Goal: Task Accomplishment & Management: Complete application form

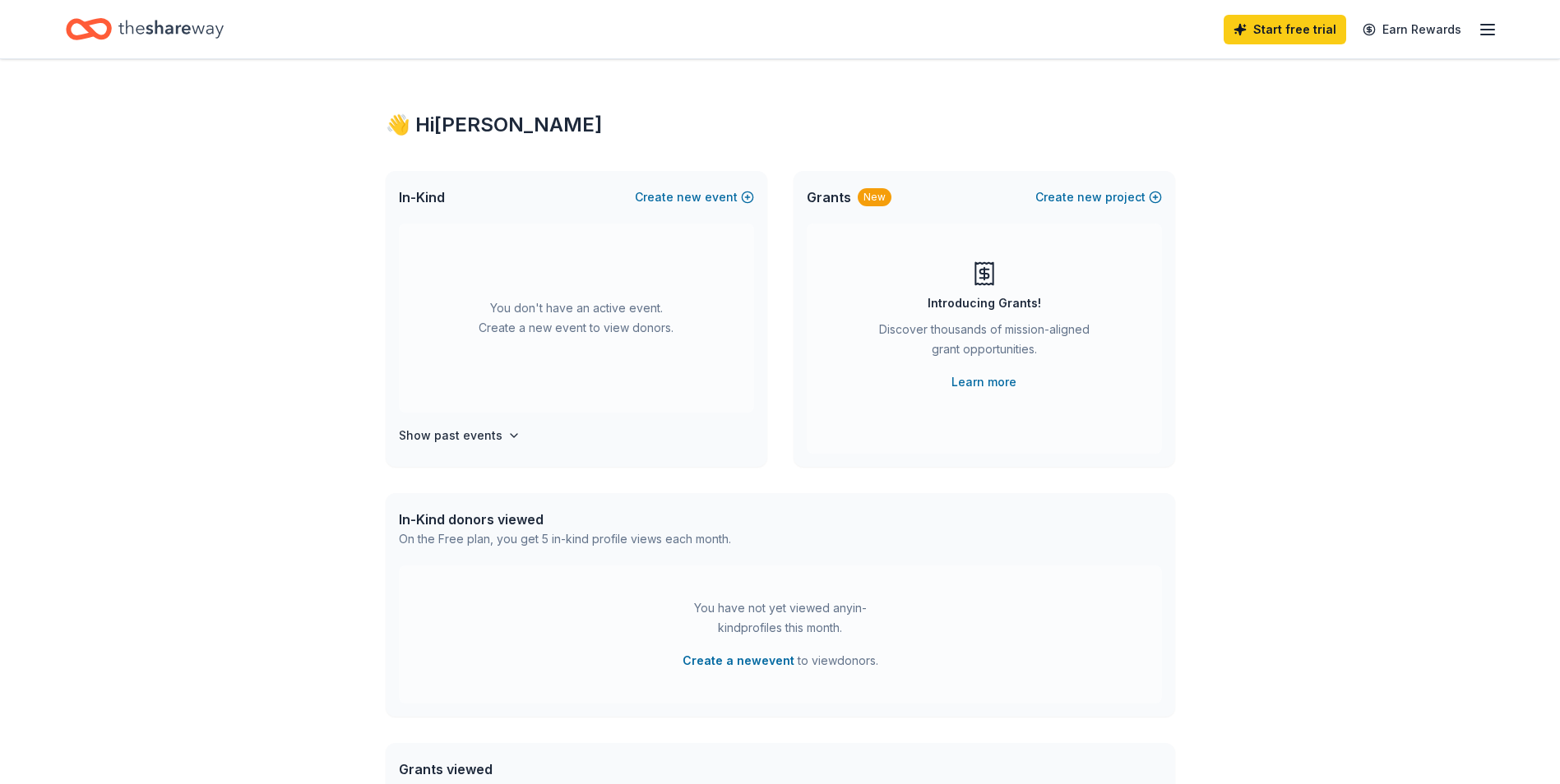
click at [1493, 33] on icon "button" at bounding box center [1487, 29] width 20 height 20
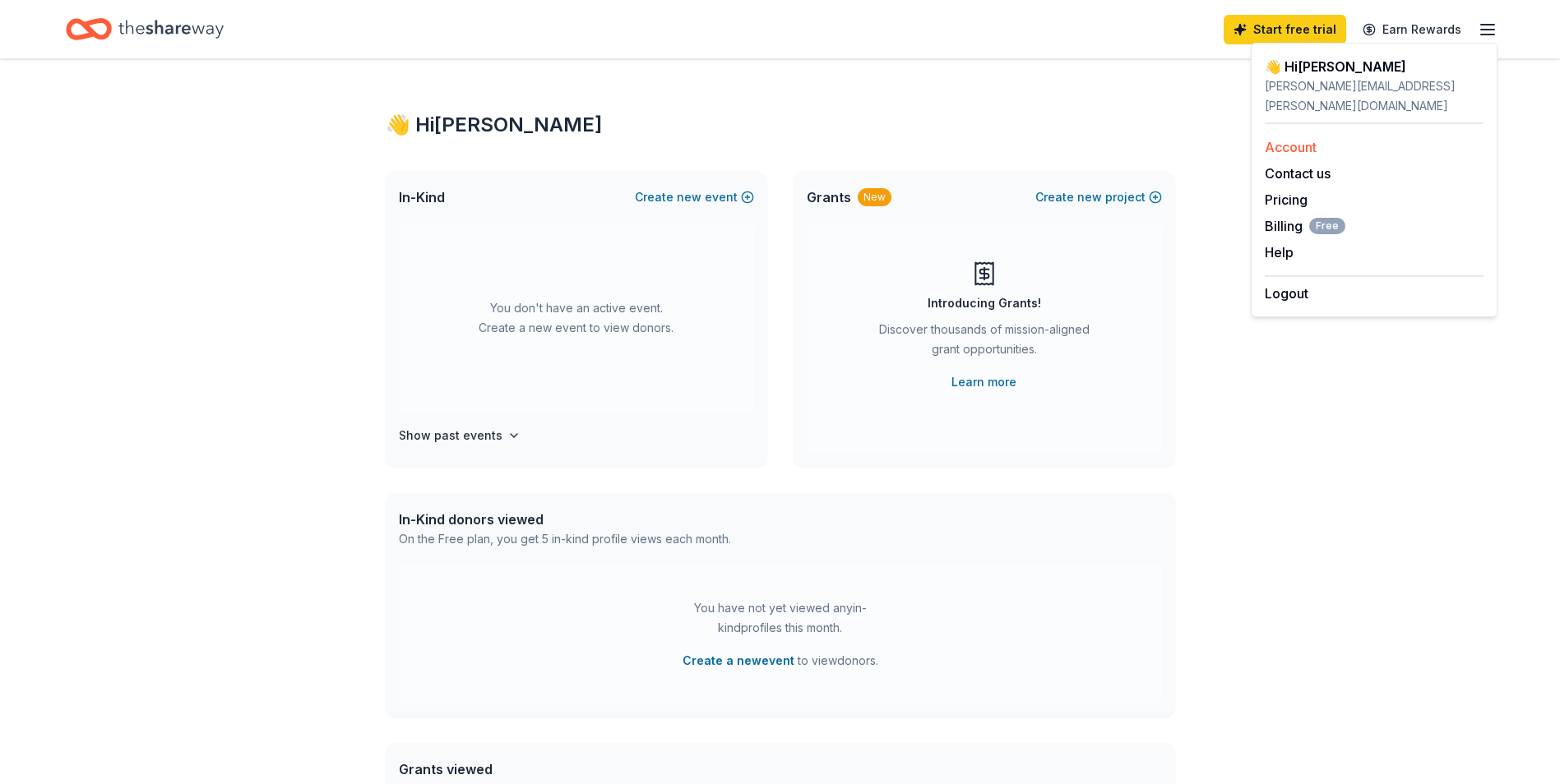
click at [1295, 139] on link "Account" at bounding box center [1290, 147] width 52 height 17
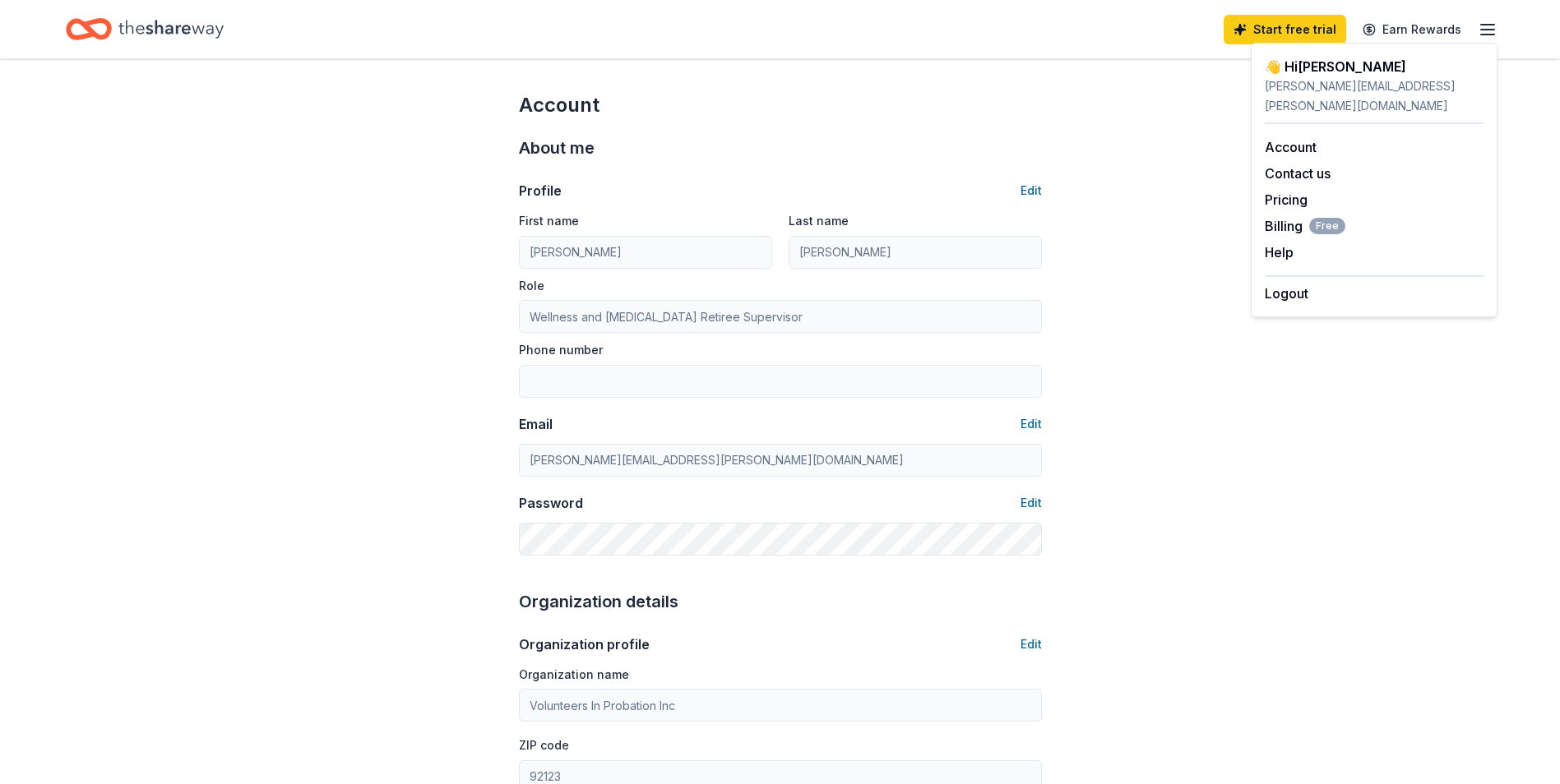
click at [1518, 125] on div "Account About me Profile Edit First name [PERSON_NAME] Last name [PERSON_NAME] …" at bounding box center [780, 792] width 1560 height 1467
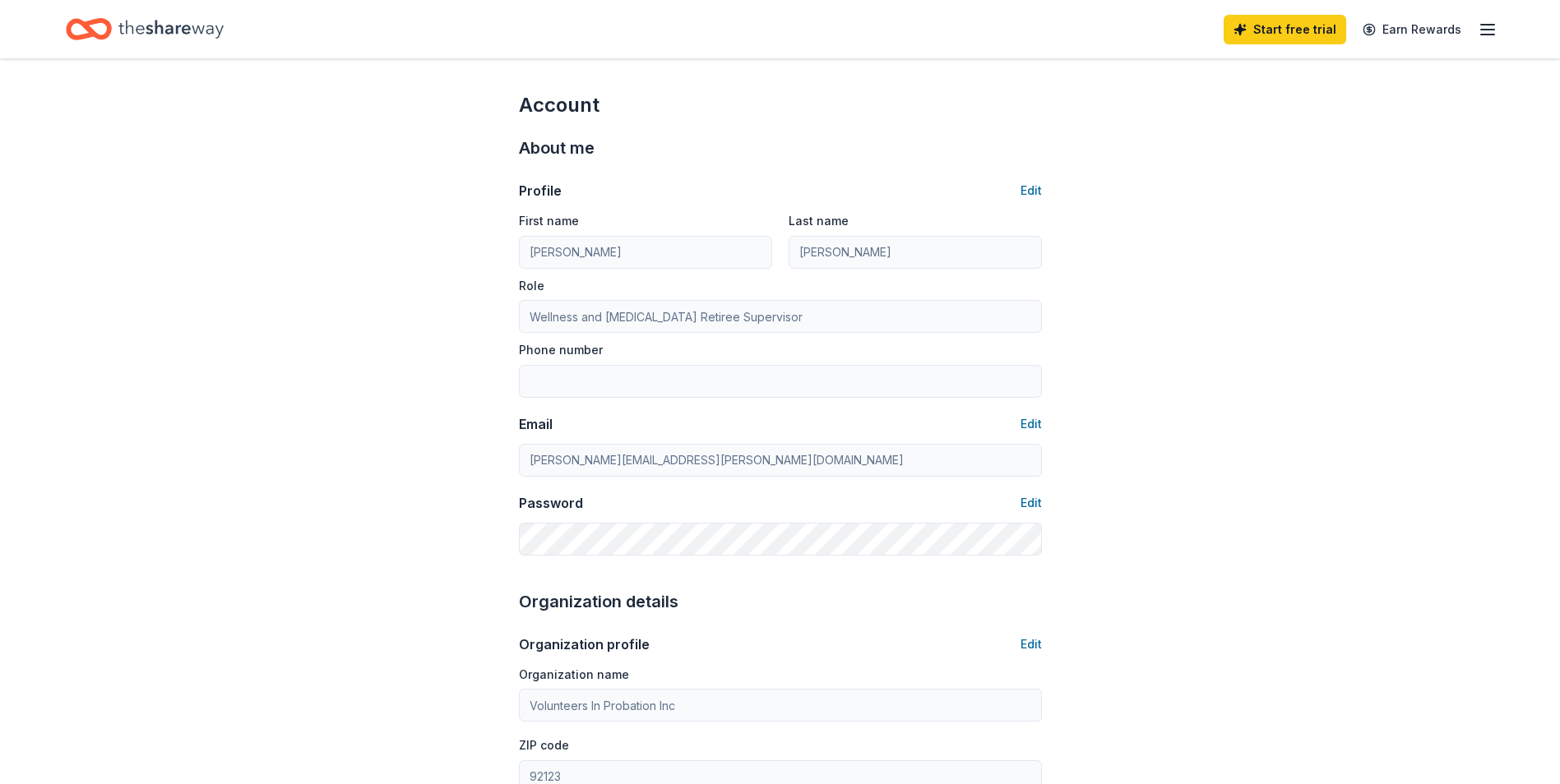
click at [1485, 29] on line "button" at bounding box center [1486, 29] width 13 height 0
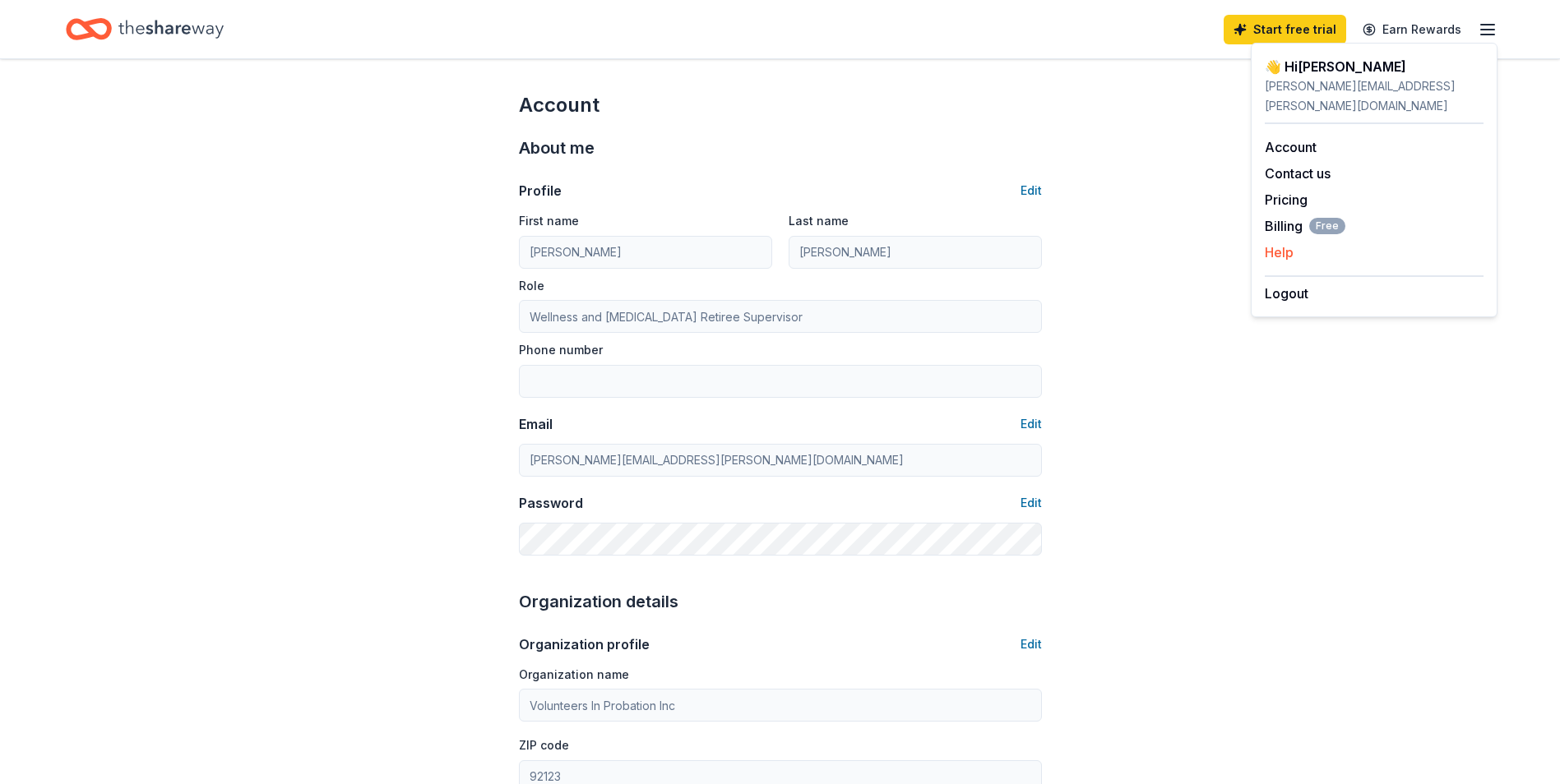
click at [1282, 242] on button "Help" at bounding box center [1279, 252] width 28 height 20
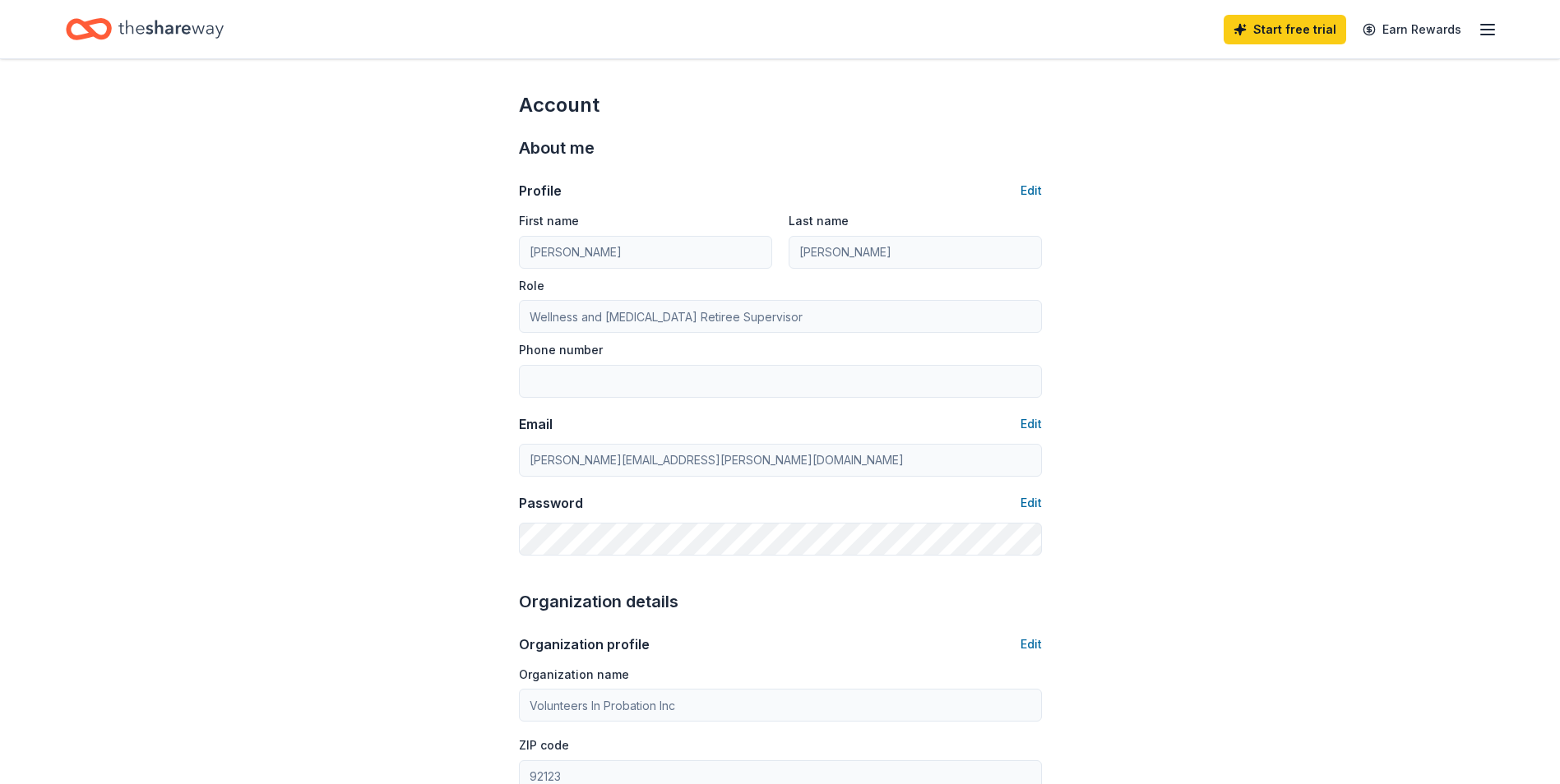
click at [1480, 28] on icon "button" at bounding box center [1487, 29] width 20 height 20
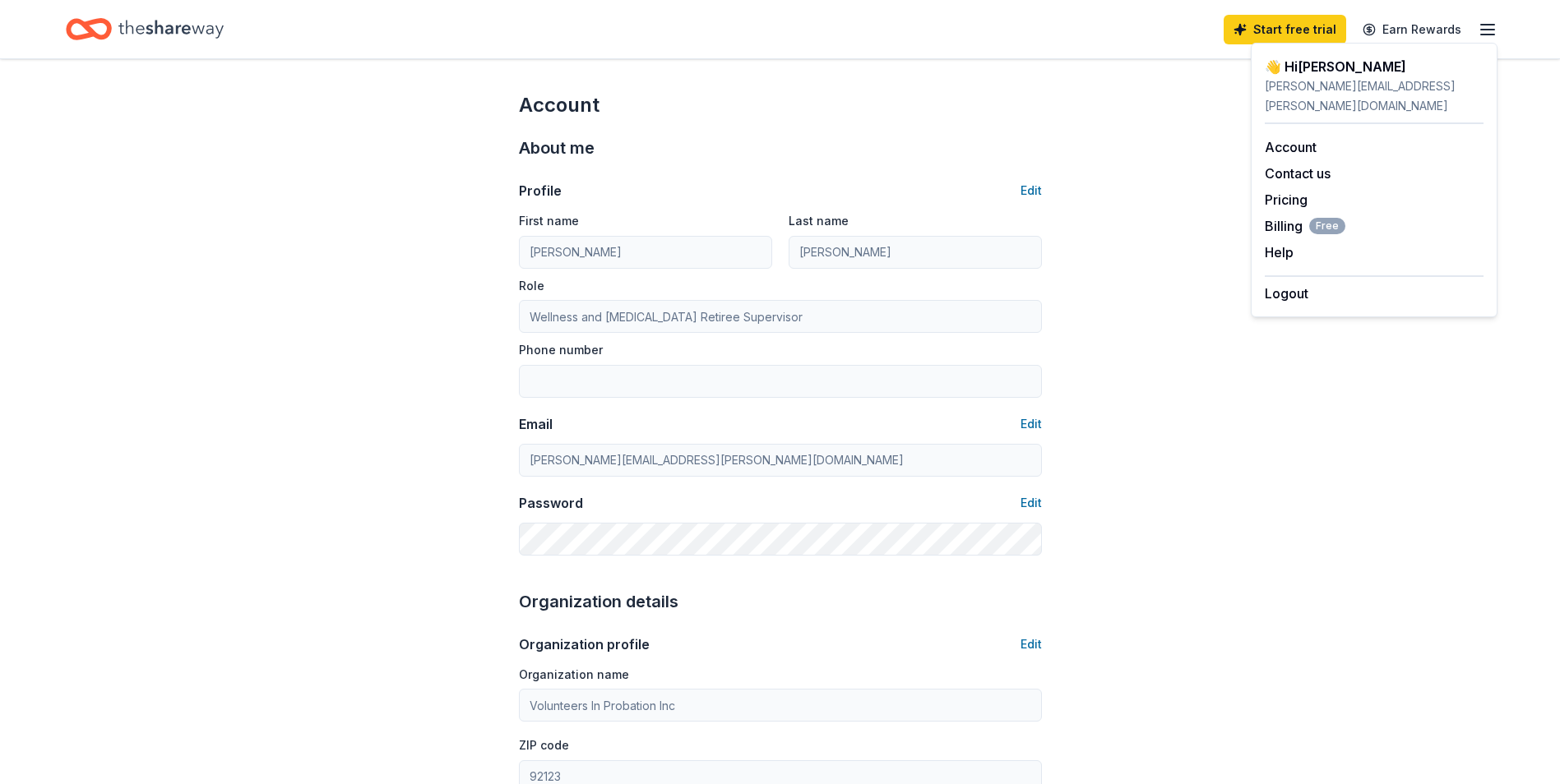
click at [1292, 74] on div "👋 Hi [PERSON_NAME]" at bounding box center [1374, 67] width 219 height 20
click at [1296, 66] on div "👋 Hi [PERSON_NAME]" at bounding box center [1374, 67] width 219 height 20
click at [1274, 72] on div "👋 Hi [PERSON_NAME]" at bounding box center [1374, 67] width 219 height 20
click at [1294, 30] on link "Start free trial" at bounding box center [1284, 29] width 123 height 29
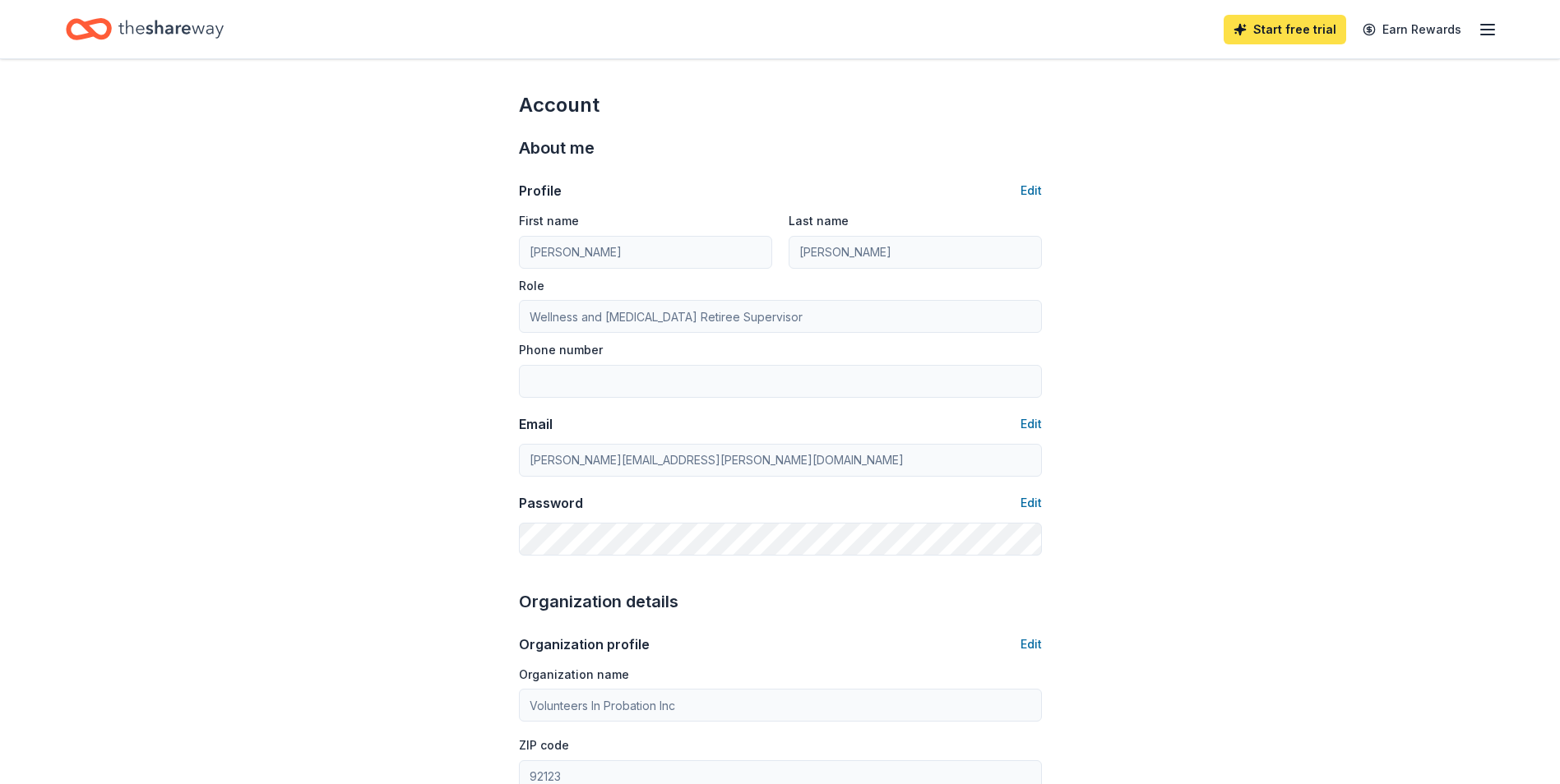
click at [1309, 29] on link "Start free trial" at bounding box center [1284, 29] width 123 height 29
click at [1430, 25] on link "Earn Rewards" at bounding box center [1411, 29] width 119 height 29
click at [1429, 31] on link "Earn Rewards" at bounding box center [1411, 29] width 119 height 29
click at [1366, 25] on link "Earn Rewards" at bounding box center [1411, 29] width 119 height 29
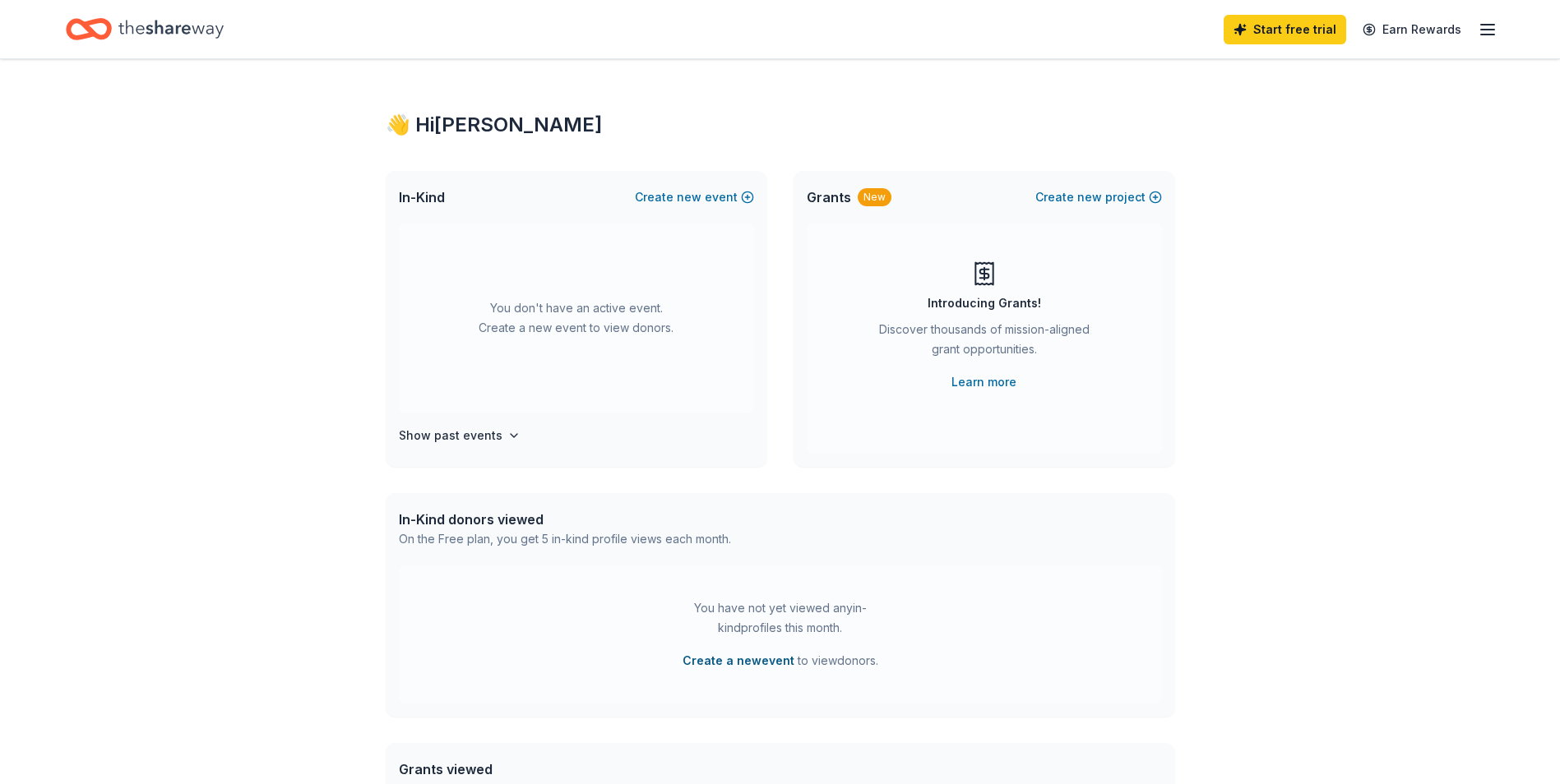
click at [746, 660] on button "Create a new event" at bounding box center [738, 661] width 112 height 20
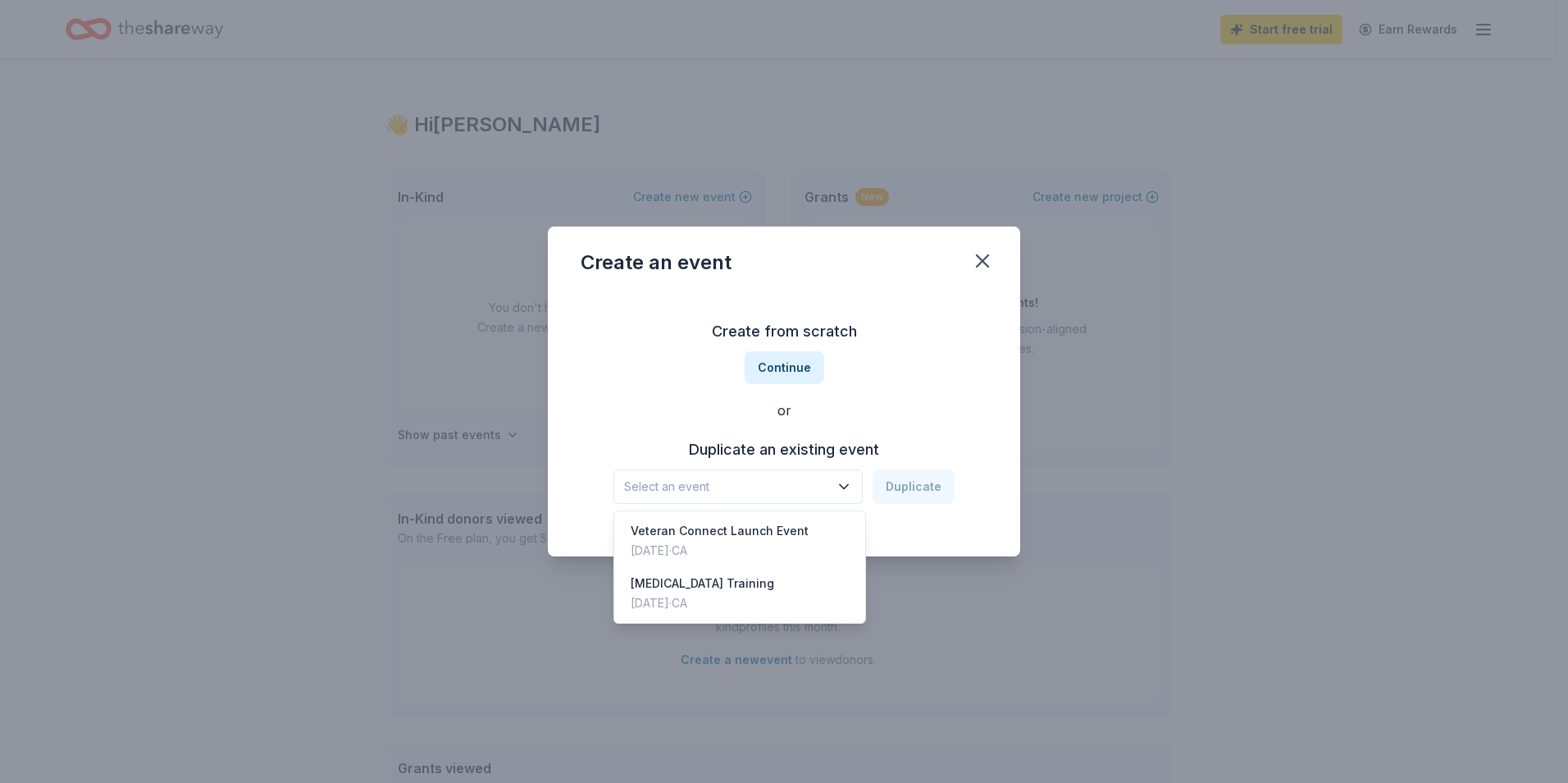
click at [852, 488] on icon "button" at bounding box center [844, 486] width 17 height 17
click at [801, 362] on div "Create from scratch Continue or Duplicate an existing event Select an event Dup…" at bounding box center [784, 411] width 407 height 238
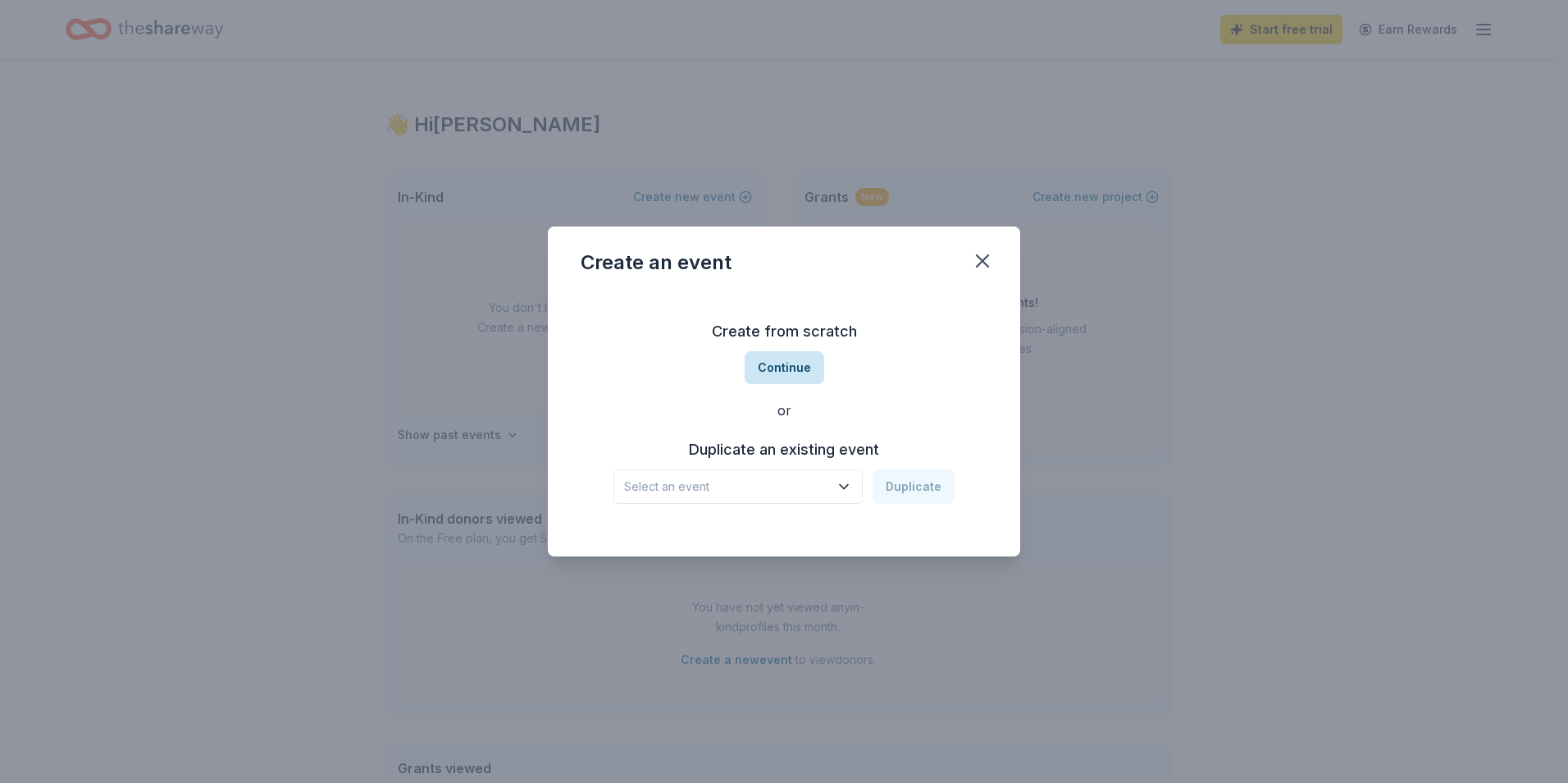
click at [801, 365] on button "Continue" at bounding box center [784, 368] width 79 height 33
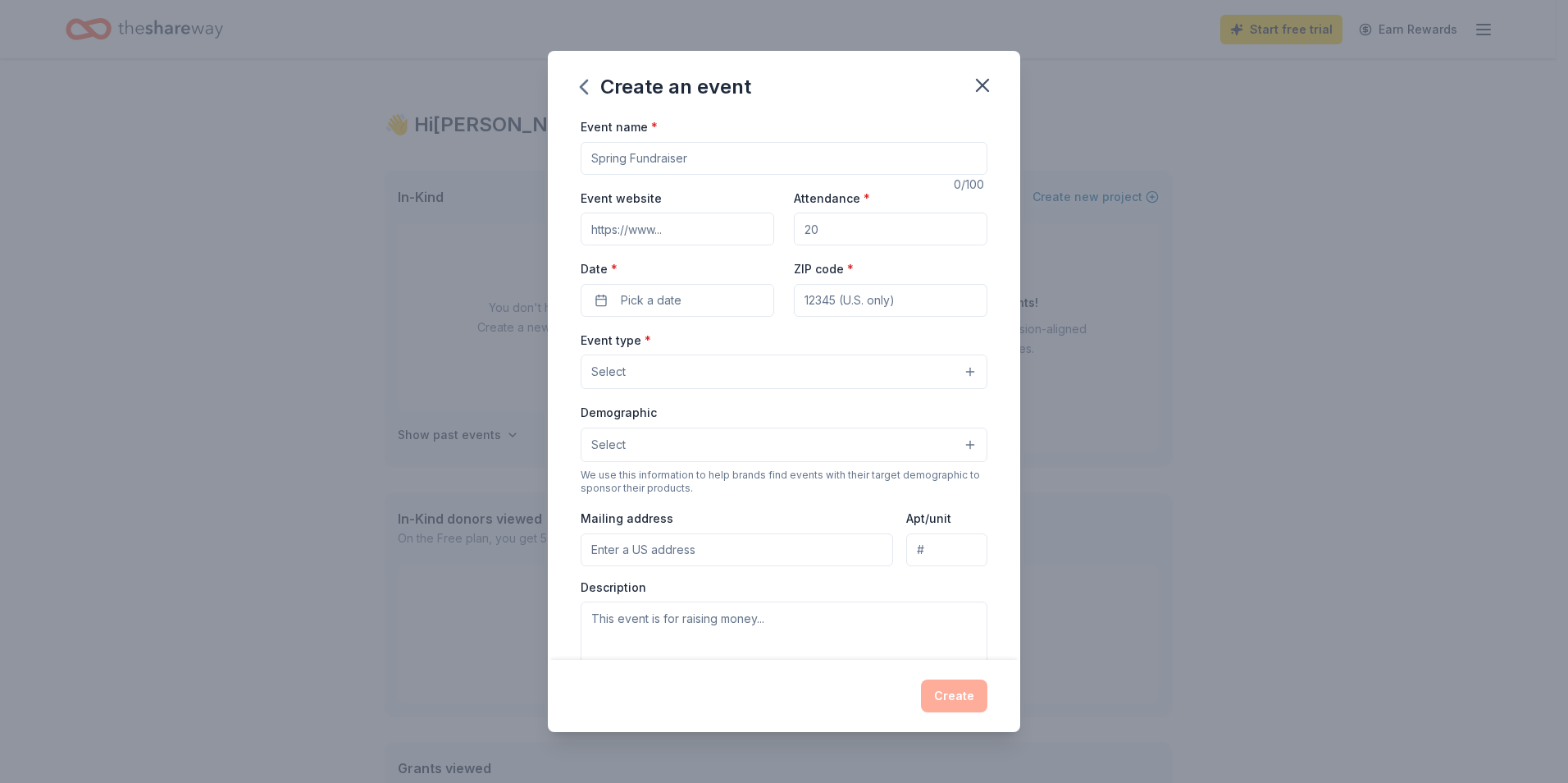
click at [723, 159] on input "Event name *" at bounding box center [784, 159] width 407 height 33
type input "Vet Connect"
click at [679, 298] on span "Pick a date" at bounding box center [651, 300] width 61 height 20
click at [758, 344] on button "Go to next month" at bounding box center [762, 344] width 22 height 23
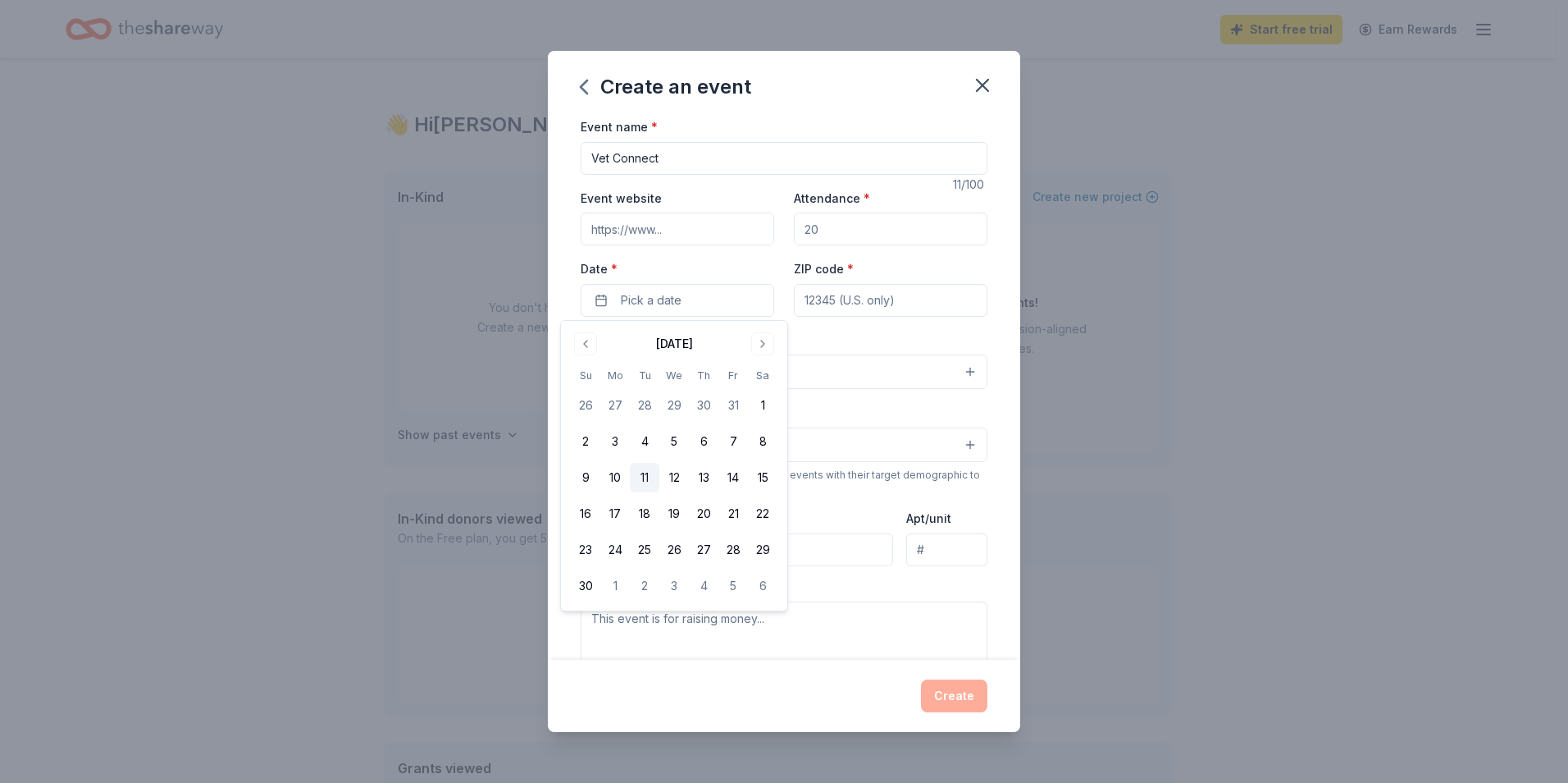
click at [640, 478] on button "11" at bounding box center [645, 478] width 29 height 29
click at [864, 293] on input "ZIP code *" at bounding box center [891, 300] width 194 height 33
type input "0"
type input "92127"
click at [881, 363] on button "Select" at bounding box center [784, 371] width 407 height 34
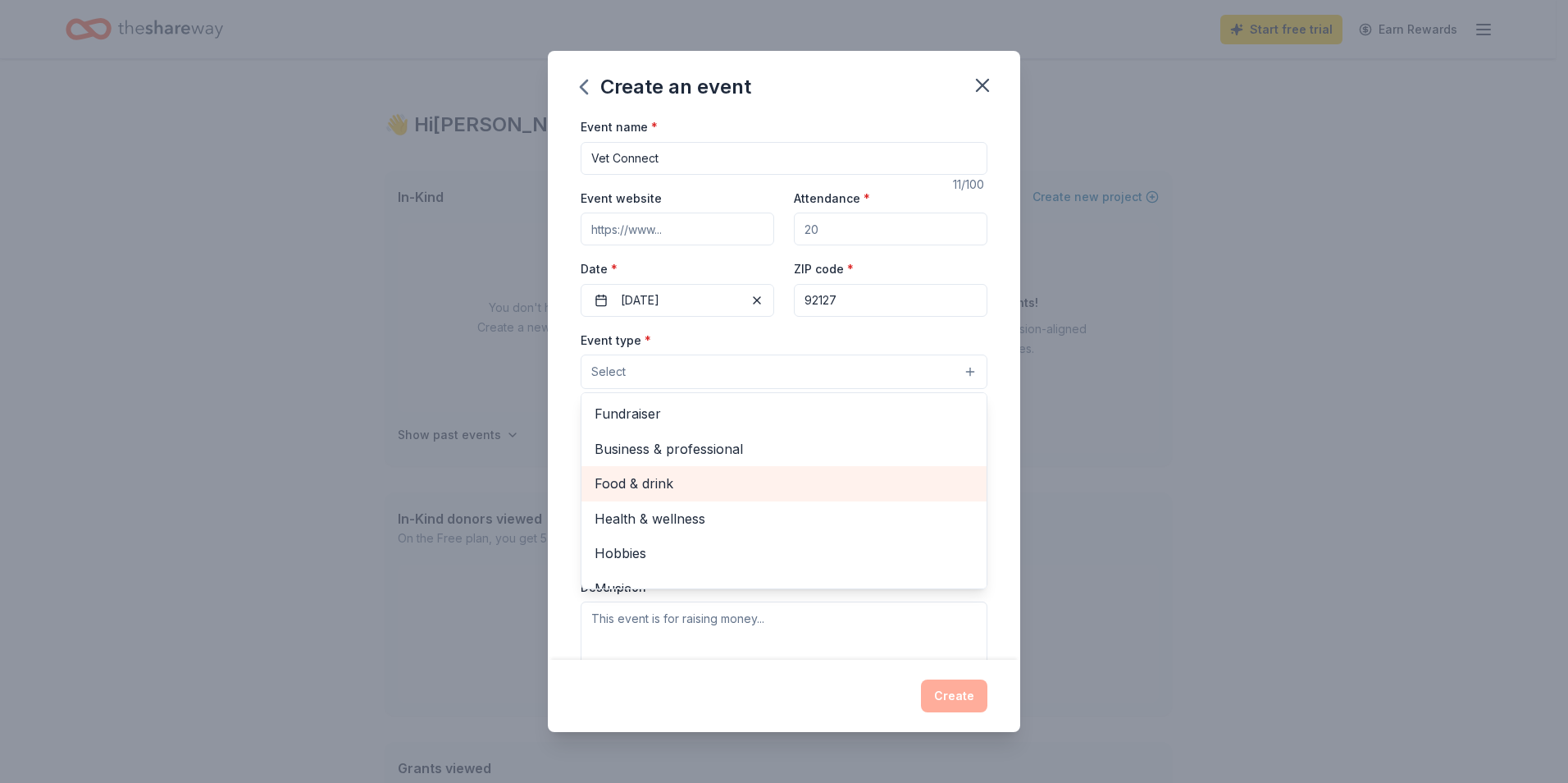
click at [863, 488] on span "Food & drink" at bounding box center [784, 484] width 379 height 22
click at [317, 574] on div "Create an event Event name * Vet Connect 11 /100 Event website Attendance * Dat…" at bounding box center [784, 392] width 1568 height 783
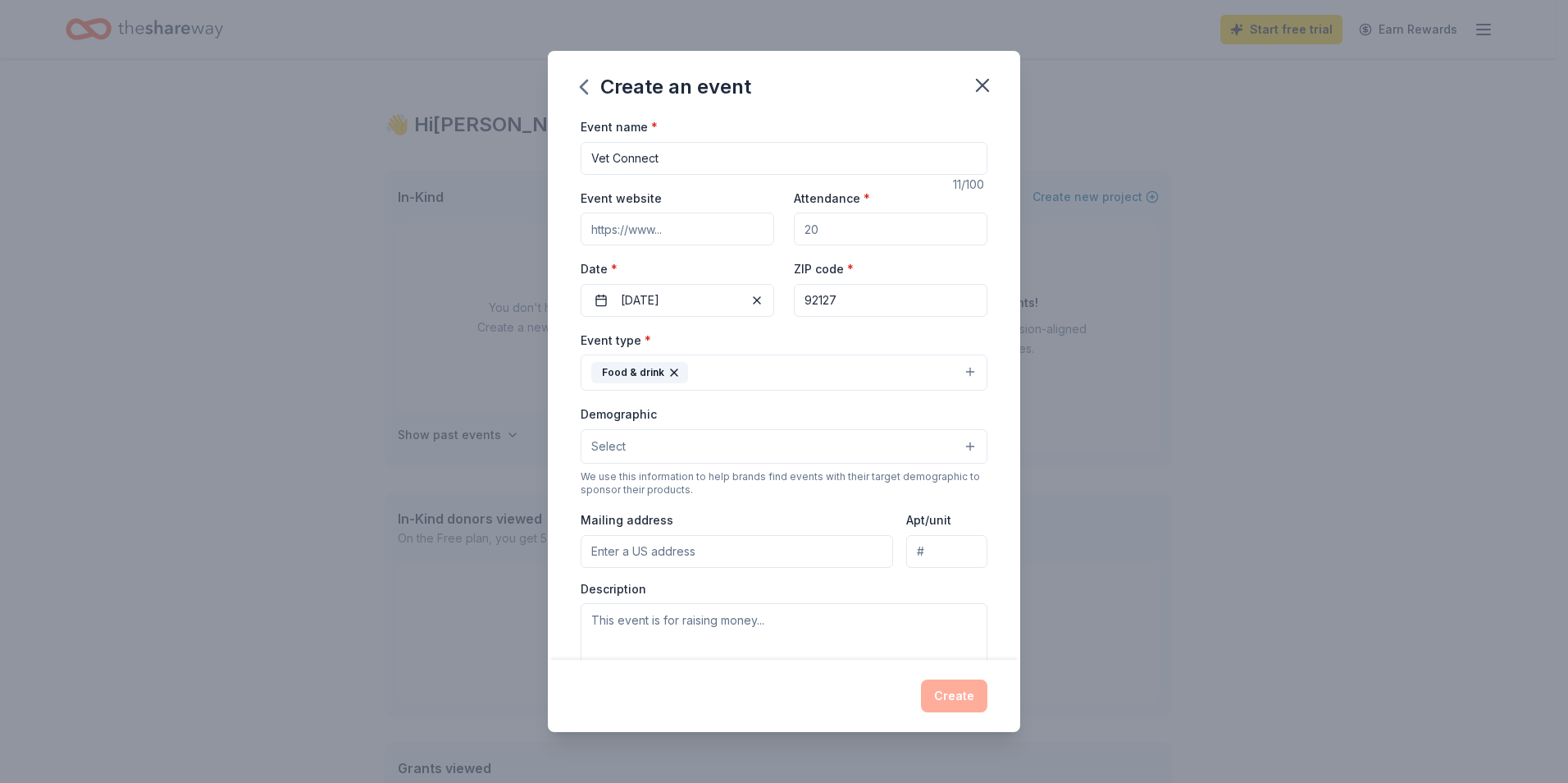
click at [830, 449] on button "Select" at bounding box center [784, 446] width 407 height 34
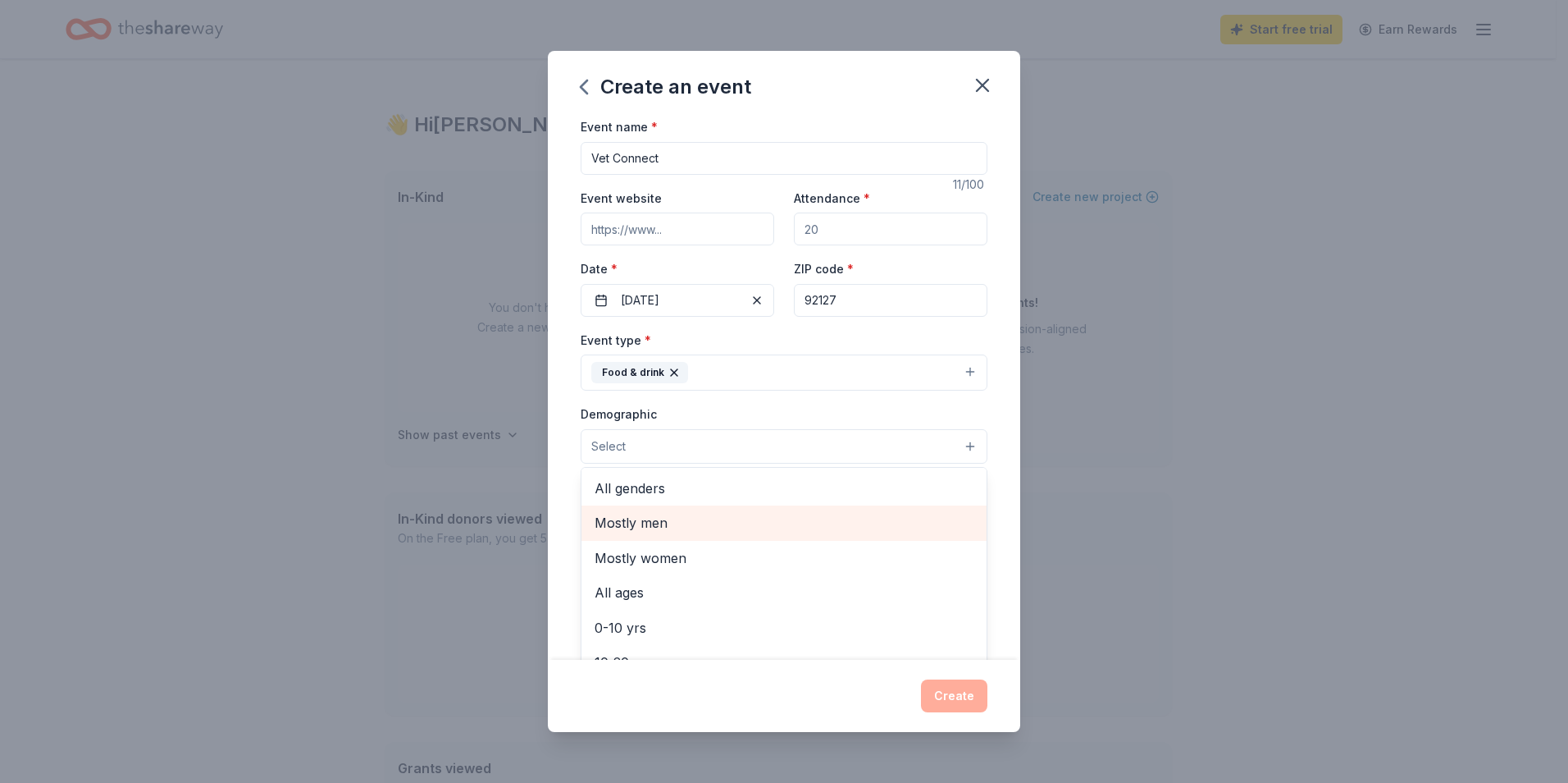
click at [791, 511] on div "Mostly men" at bounding box center [784, 523] width 405 height 34
click at [672, 441] on icon "button" at bounding box center [668, 446] width 13 height 13
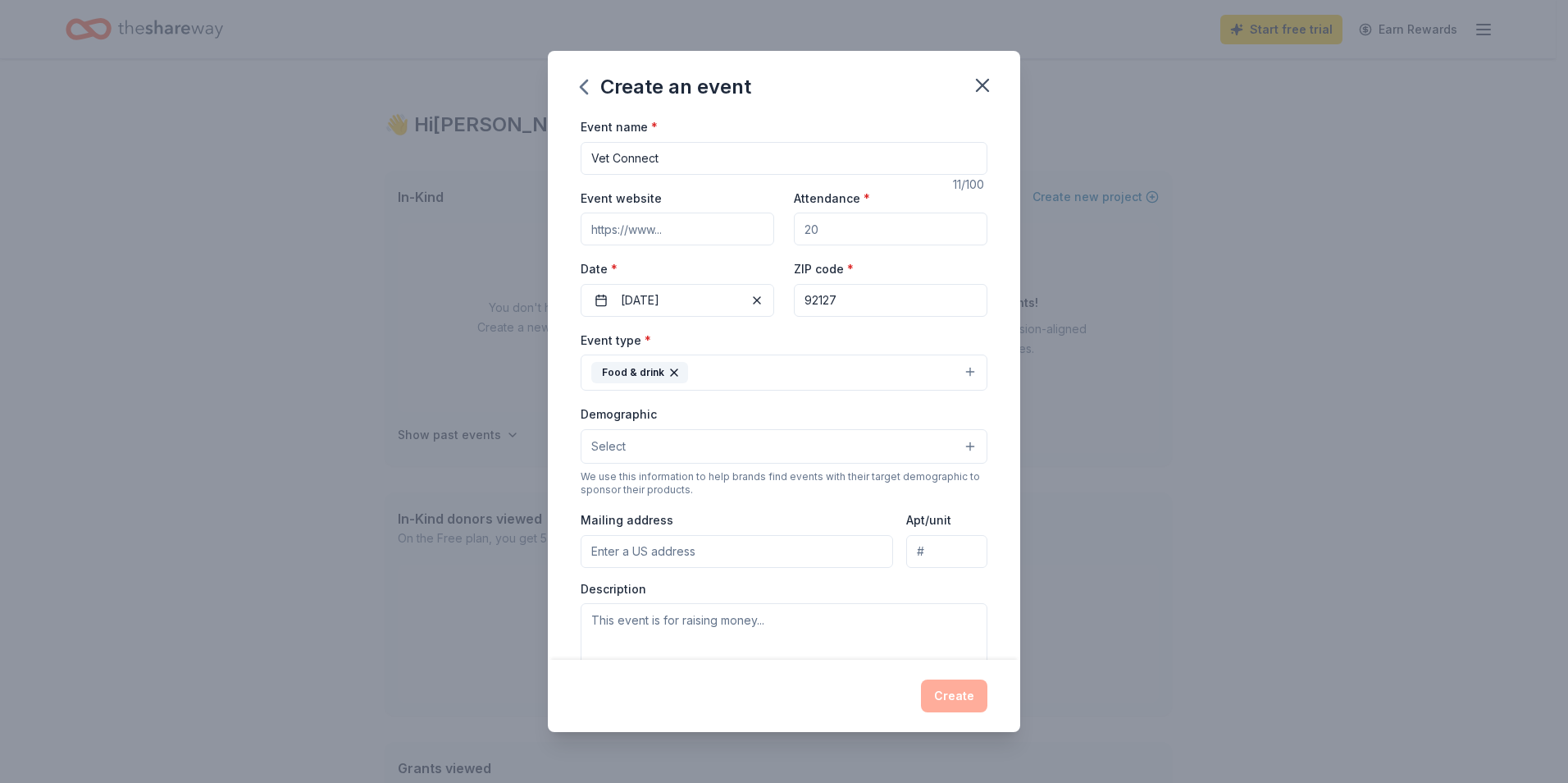
click at [668, 444] on button "Select" at bounding box center [784, 446] width 407 height 34
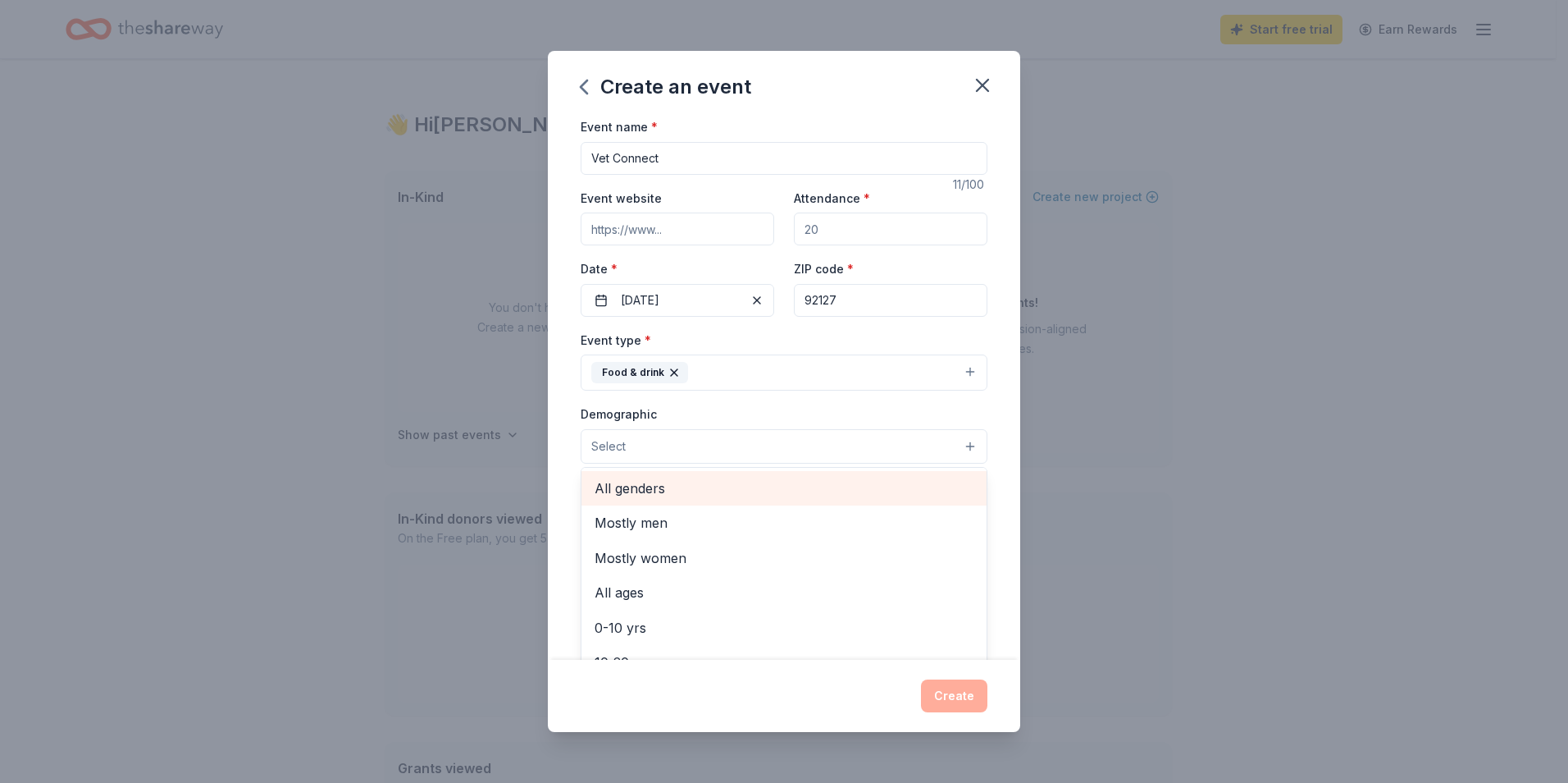
click at [616, 496] on span "All genders" at bounding box center [784, 488] width 379 height 22
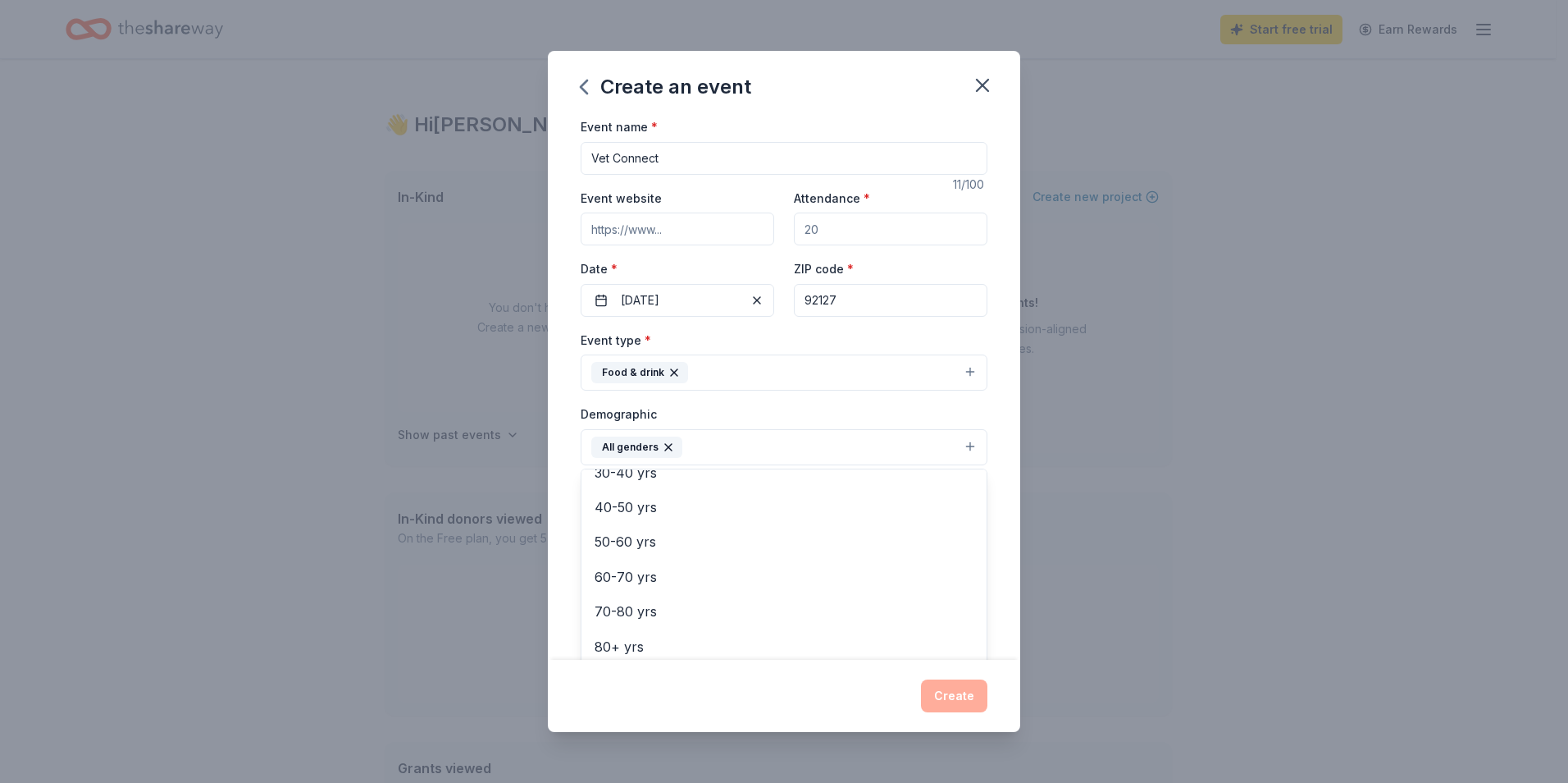
scroll to position [229, 0]
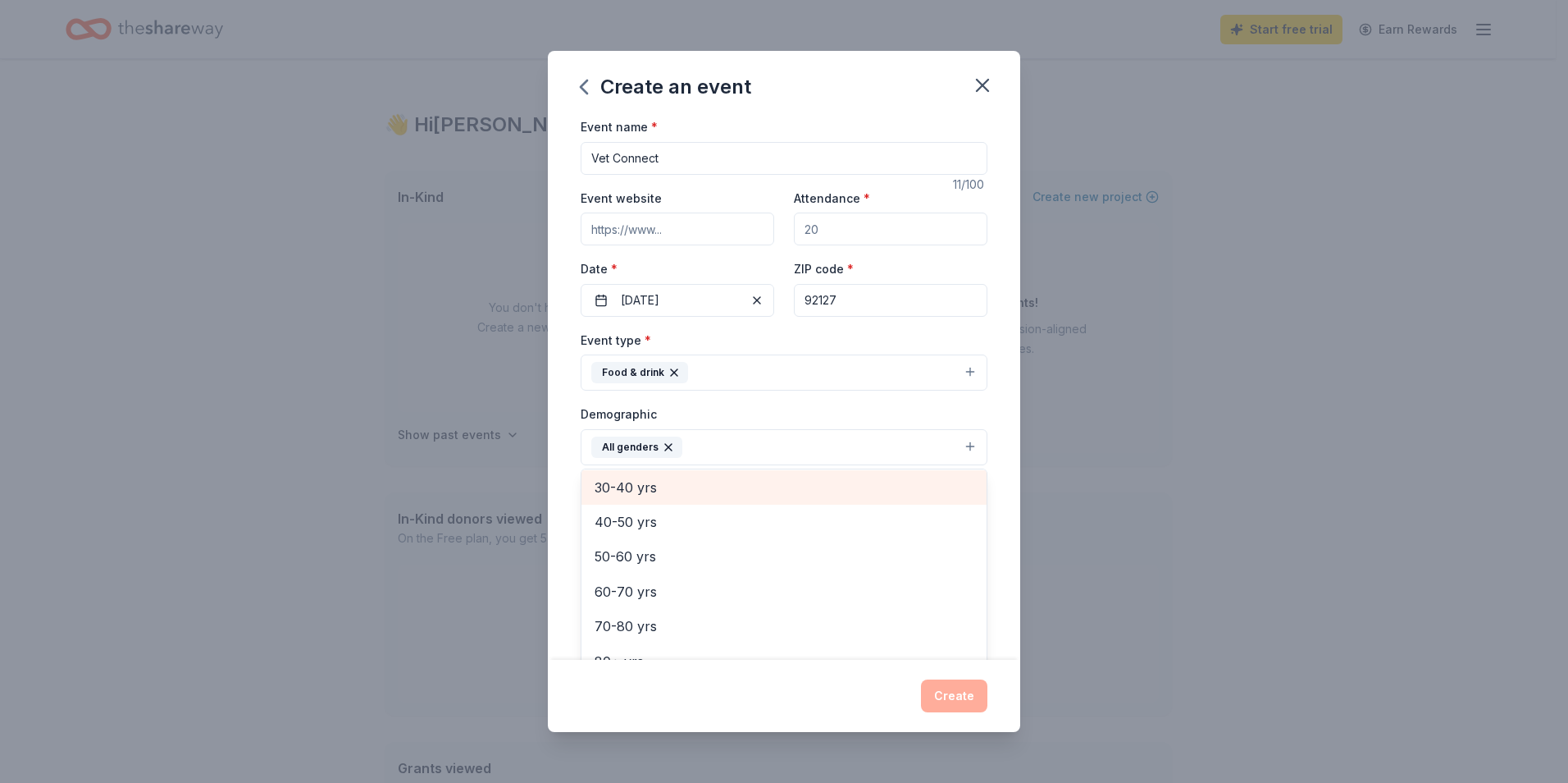
click at [635, 470] on div "30-40 yrs" at bounding box center [784, 486] width 405 height 34
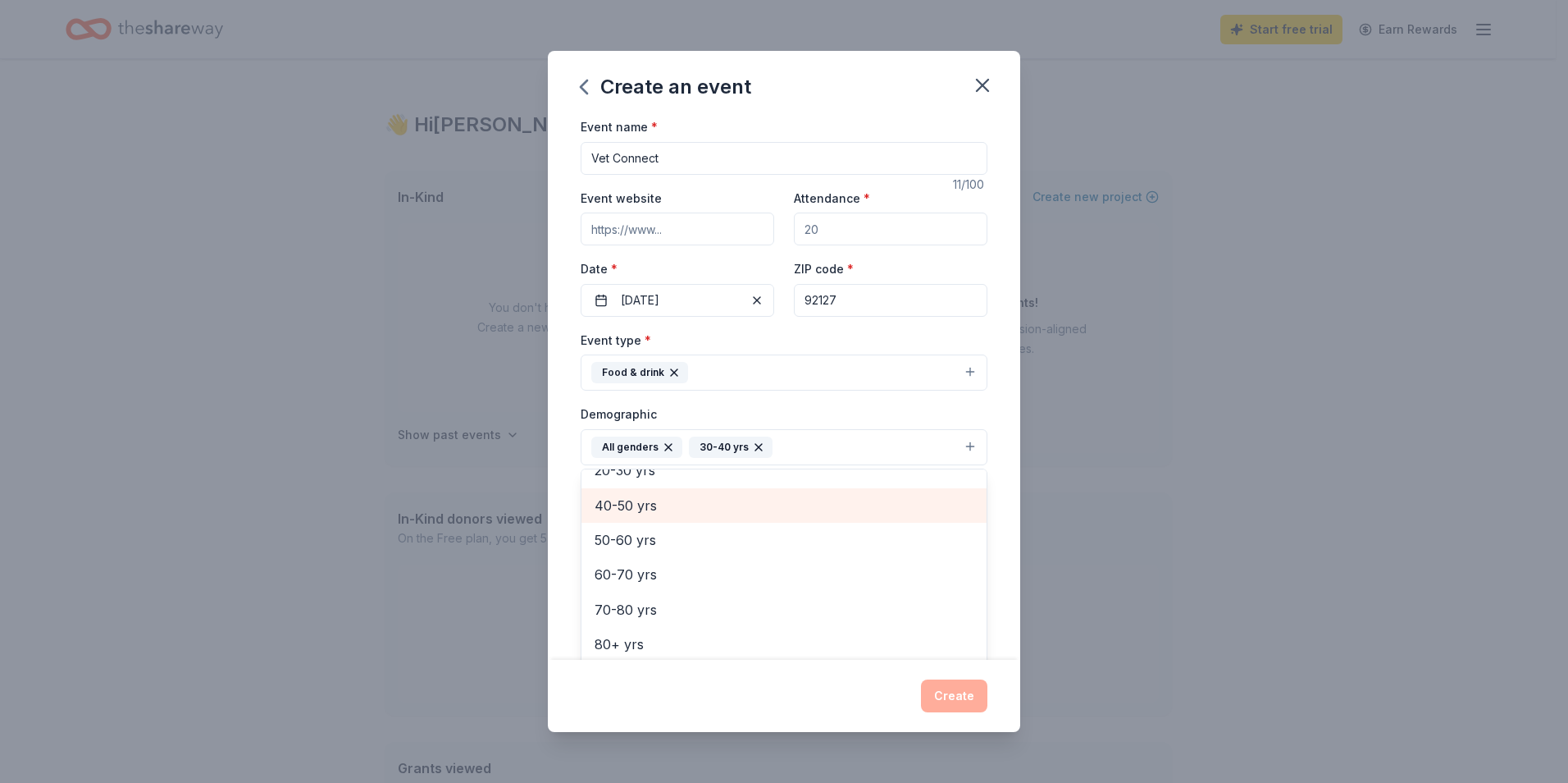
click at [640, 506] on span "40-50 yrs" at bounding box center [784, 506] width 379 height 22
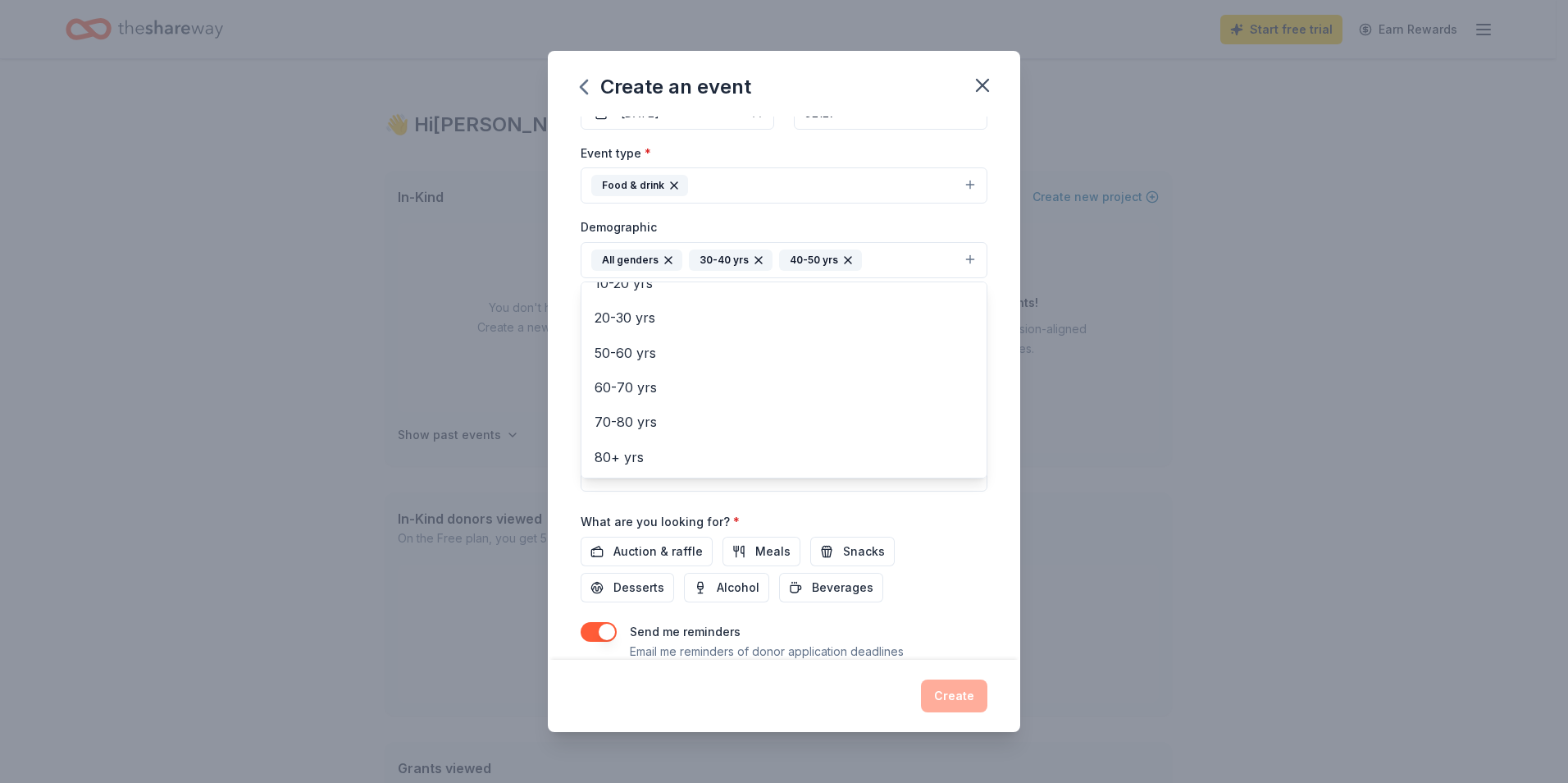
scroll to position [245, 0]
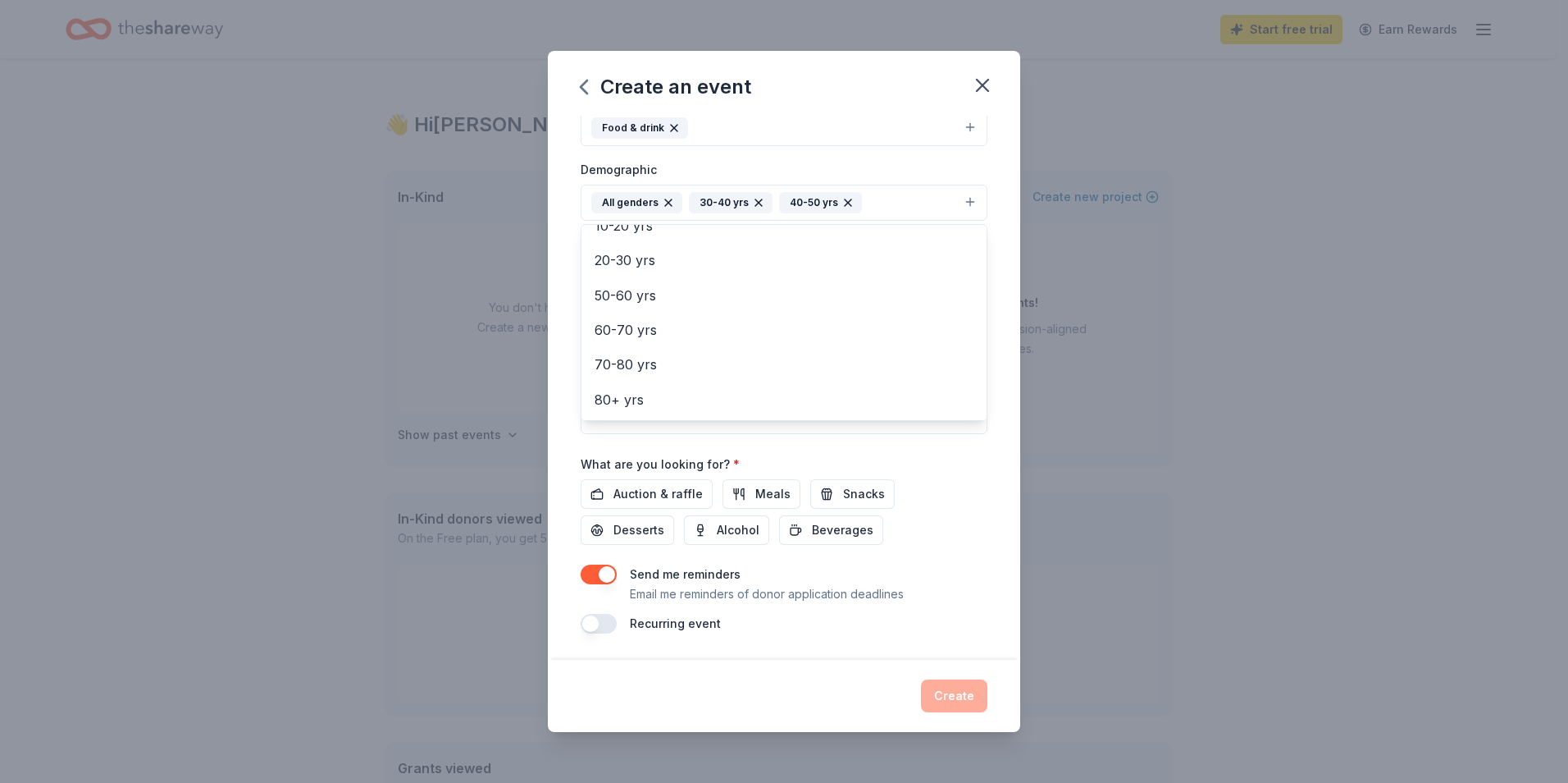
click at [759, 493] on div "Event name * Vet Connect 11 /100 Event website Attendance * Date * [DATE] ZIP c…" at bounding box center [784, 253] width 407 height 761
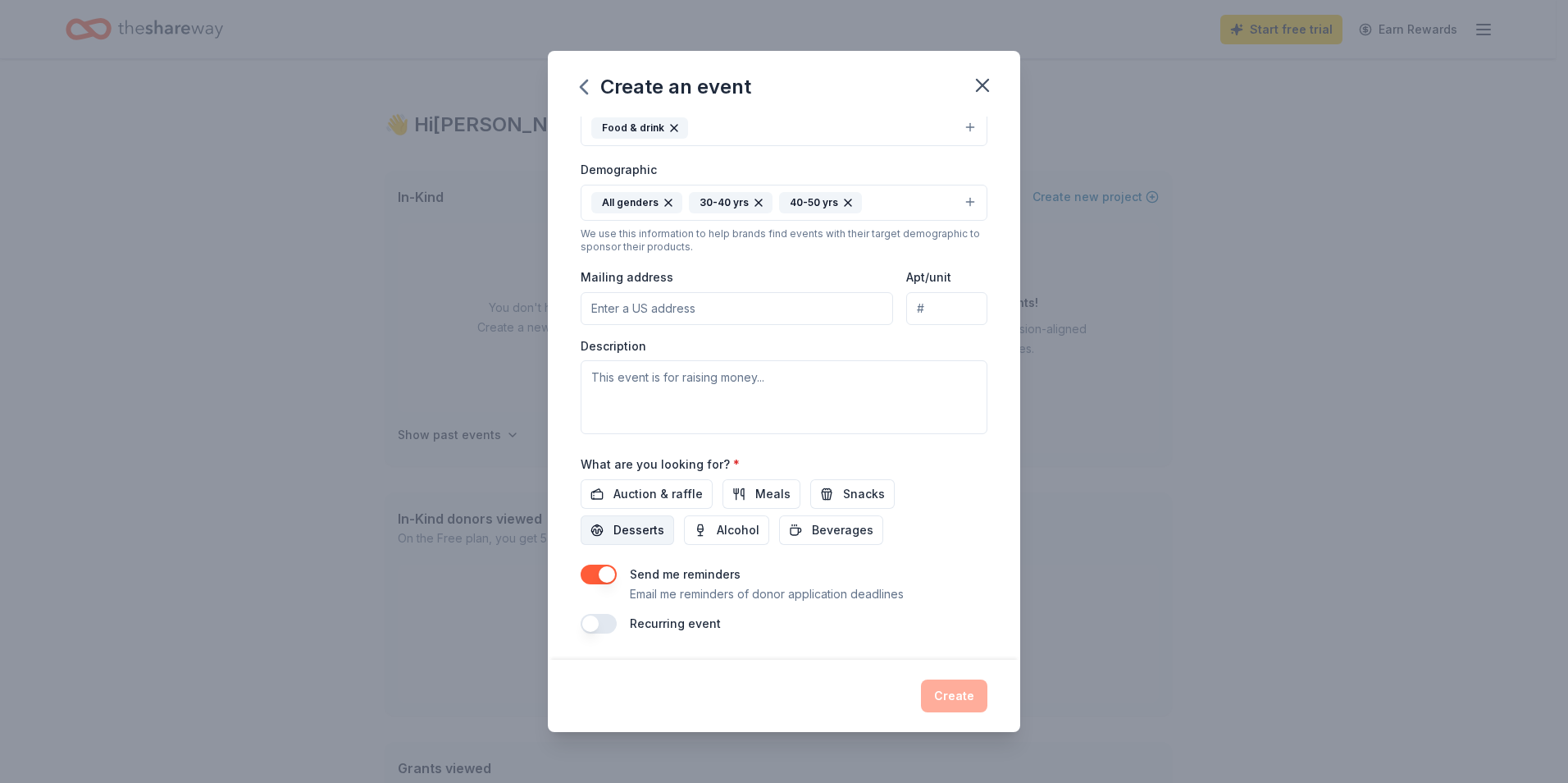
click at [655, 537] on span "Desserts" at bounding box center [639, 530] width 51 height 20
click at [824, 530] on span "Beverages" at bounding box center [842, 530] width 62 height 20
click at [958, 702] on div "Create" at bounding box center [784, 696] width 407 height 33
drag, startPoint x: 983, startPoint y: 560, endPoint x: 968, endPoint y: 570, distance: 18.0
click at [983, 563] on div "Event name * Vet Connect 11 /100 Event website Attendance * Date * [DATE] ZIP c…" at bounding box center [784, 388] width 472 height 543
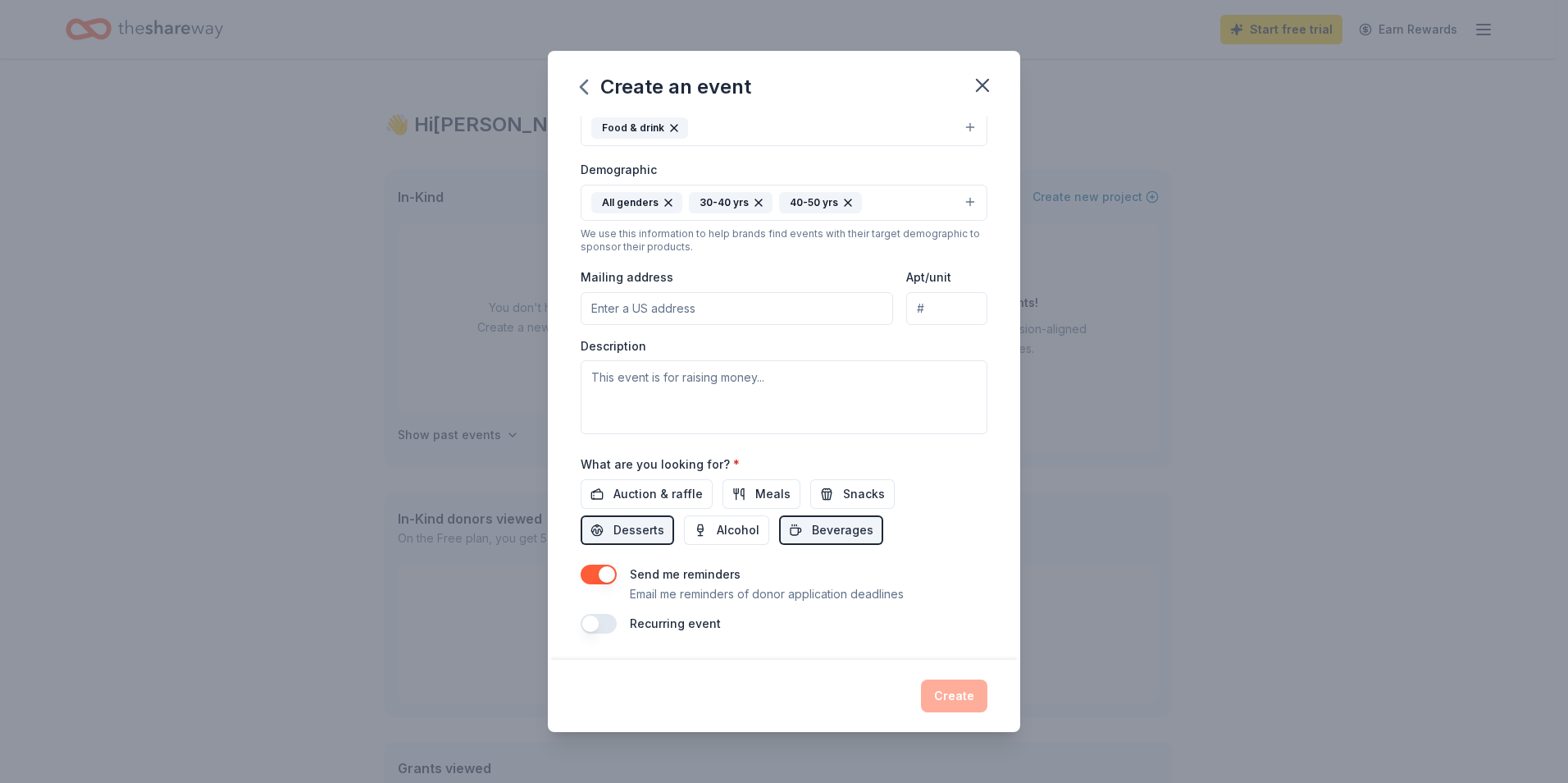
click at [714, 638] on div "Event name * Vet Connect 11 /100 Event website Attendance * Date * [DATE] ZIP c…" at bounding box center [784, 388] width 472 height 543
drag, startPoint x: 597, startPoint y: 622, endPoint x: 633, endPoint y: 622, distance: 36.0
click at [604, 622] on button "button" at bounding box center [599, 623] width 36 height 20
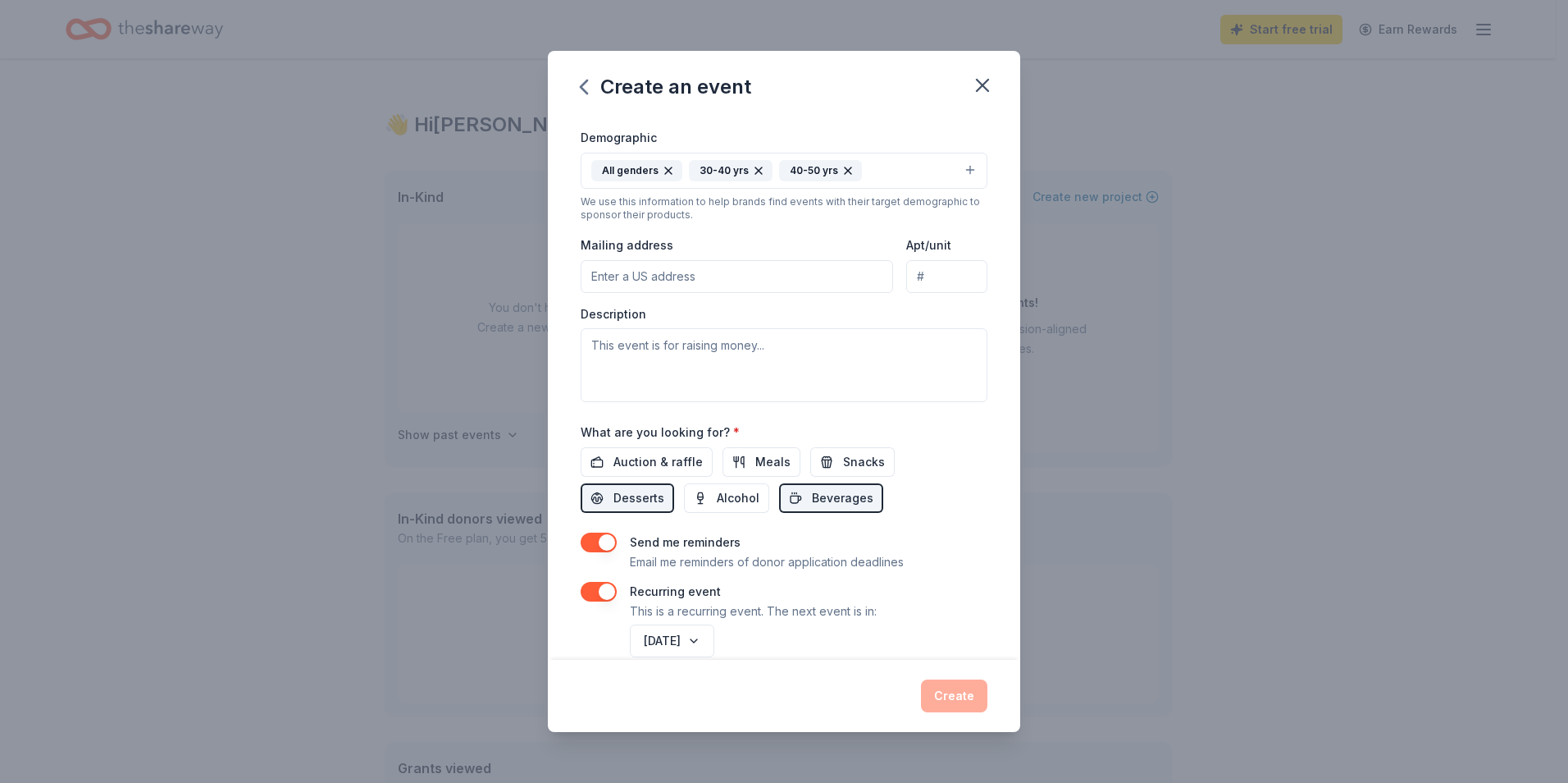
scroll to position [303, 0]
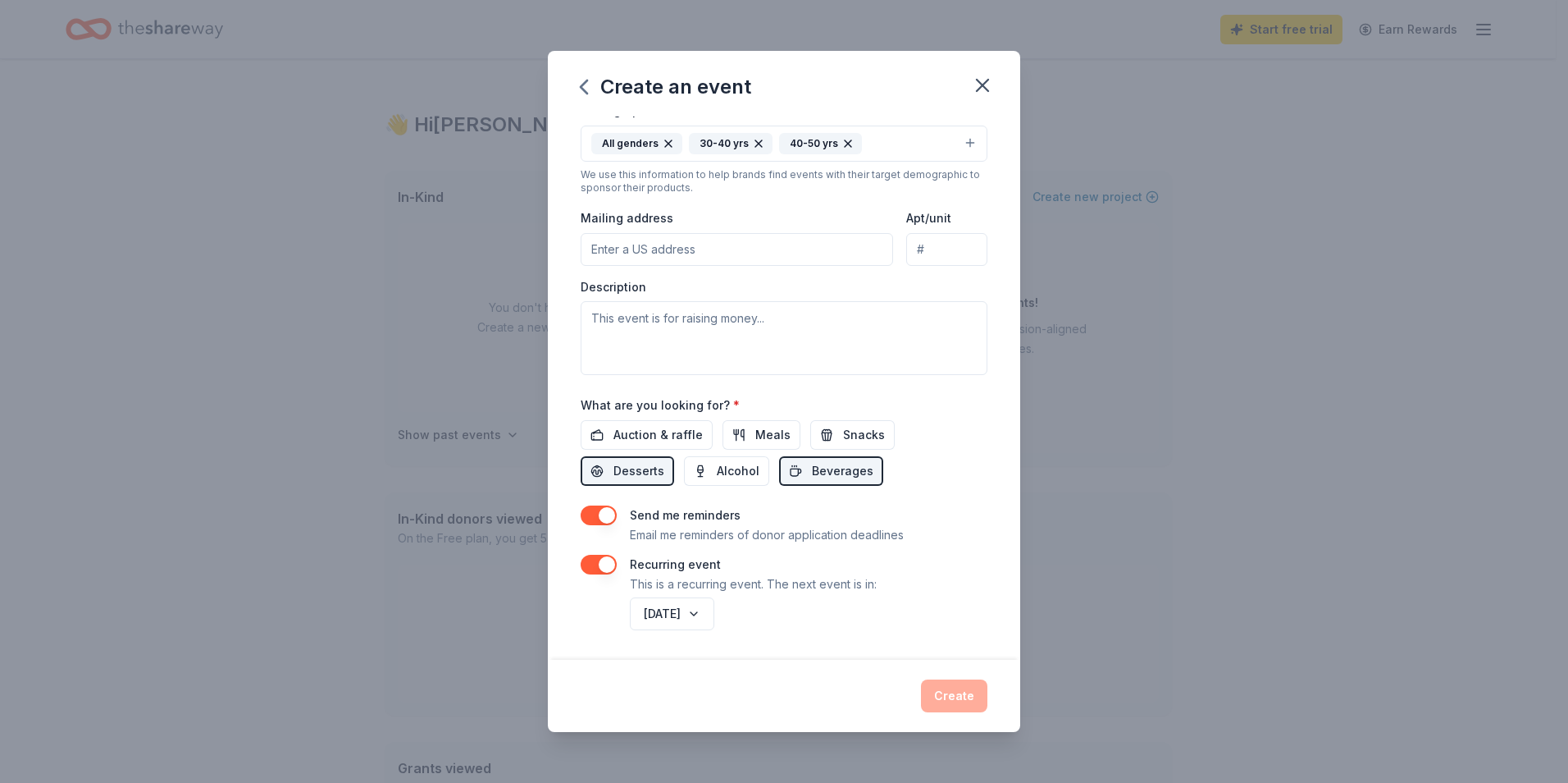
drag, startPoint x: 605, startPoint y: 567, endPoint x: 561, endPoint y: 564, distance: 44.1
click at [561, 564] on div "Event name * Vet Connect 11 /100 Event website Attendance * Date * [DATE] ZIP c…" at bounding box center [784, 388] width 472 height 543
click at [743, 436] on button "Meals" at bounding box center [762, 435] width 78 height 29
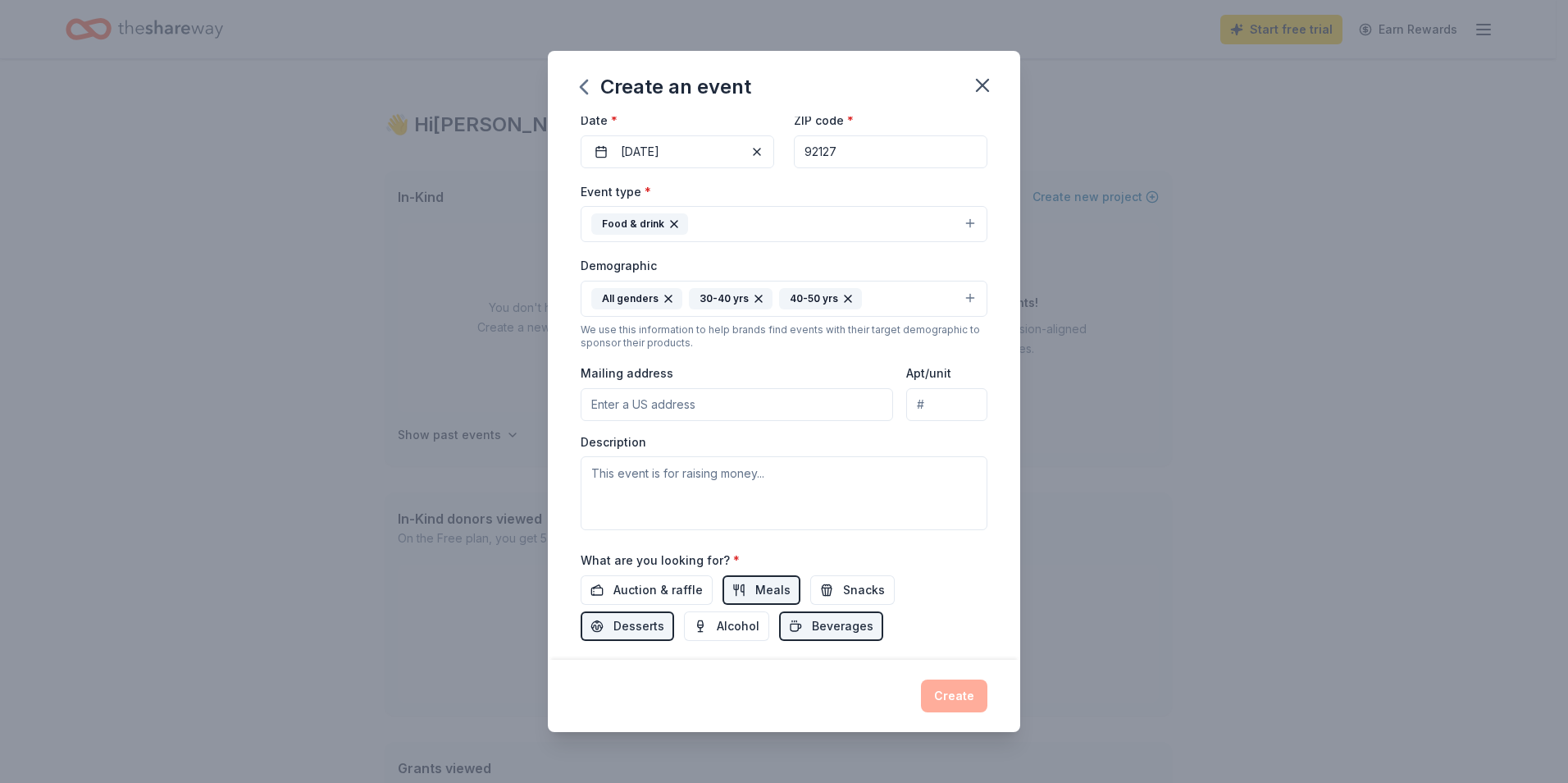
scroll to position [0, 0]
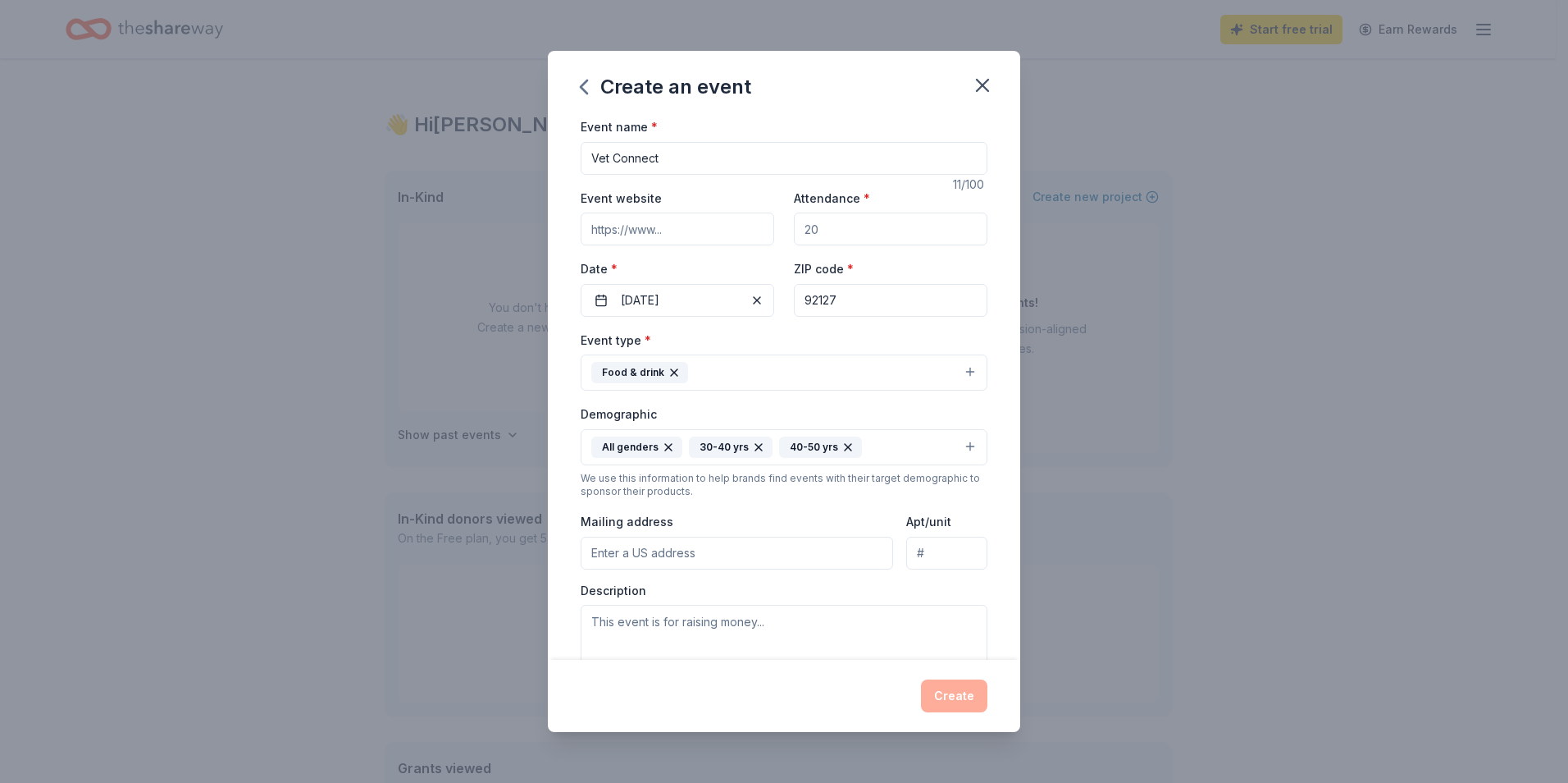
click at [639, 555] on input "Mailing address" at bounding box center [737, 553] width 312 height 33
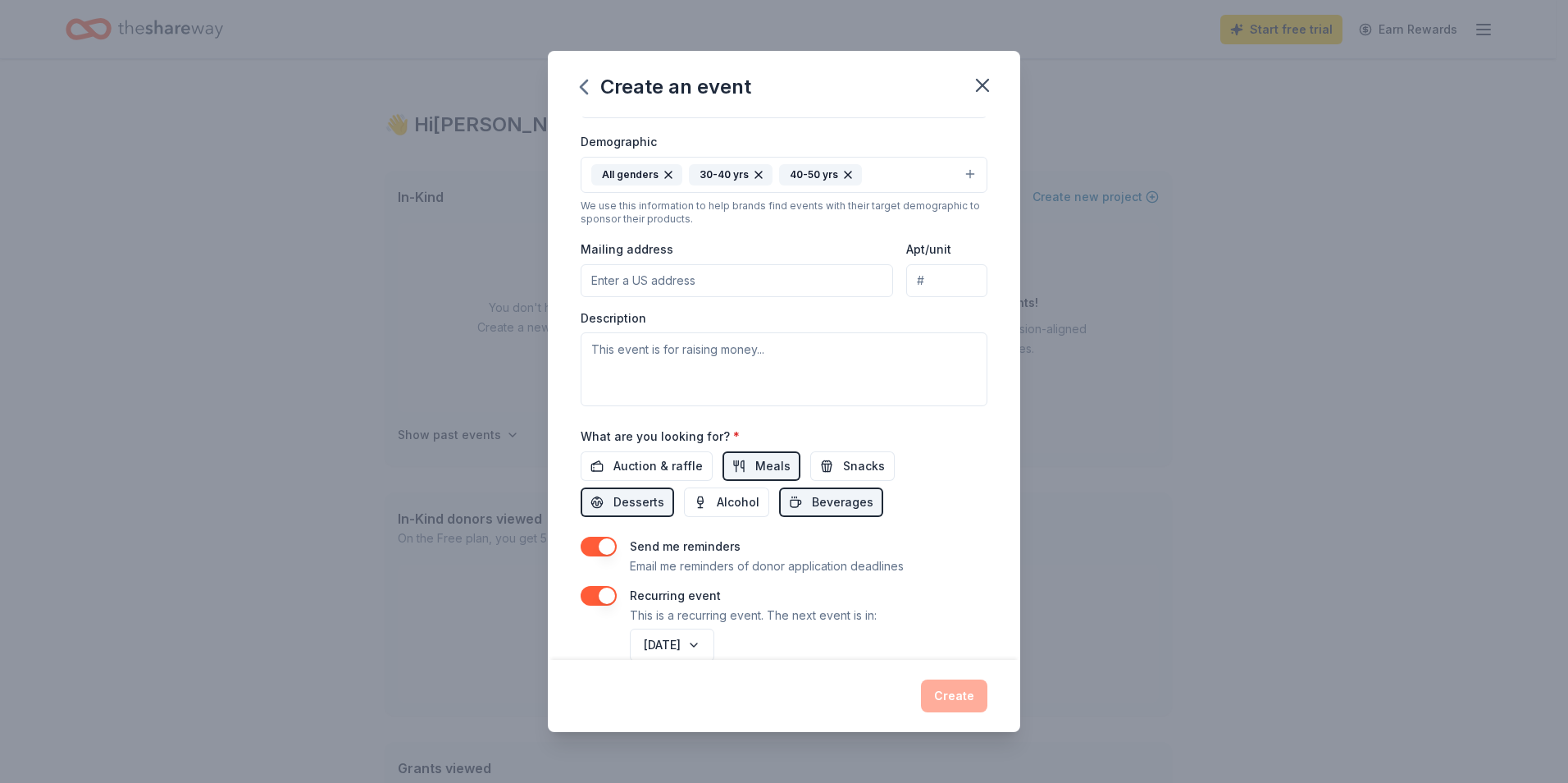
scroll to position [303, 0]
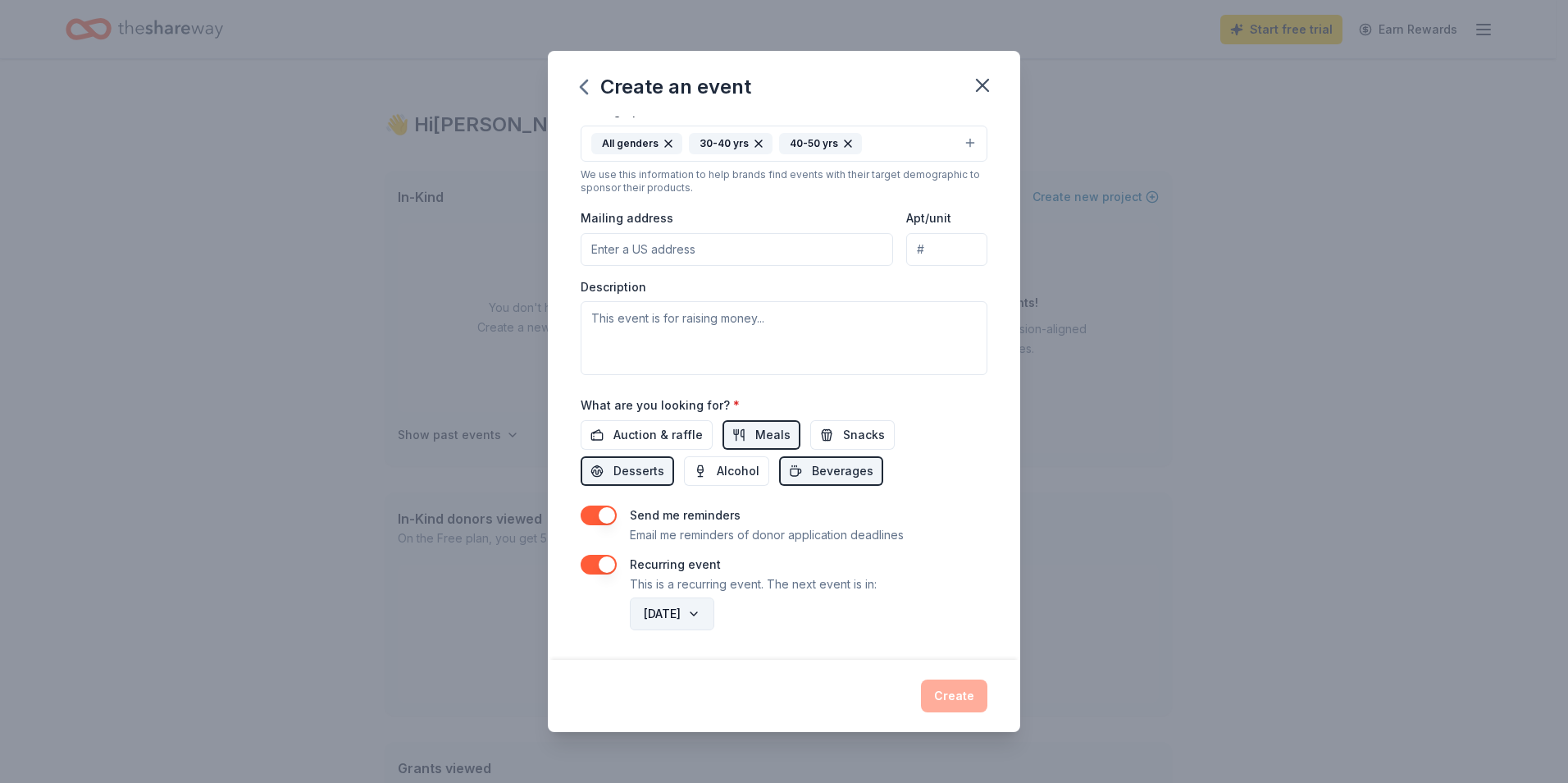
click at [714, 613] on button "[DATE]" at bounding box center [672, 614] width 84 height 33
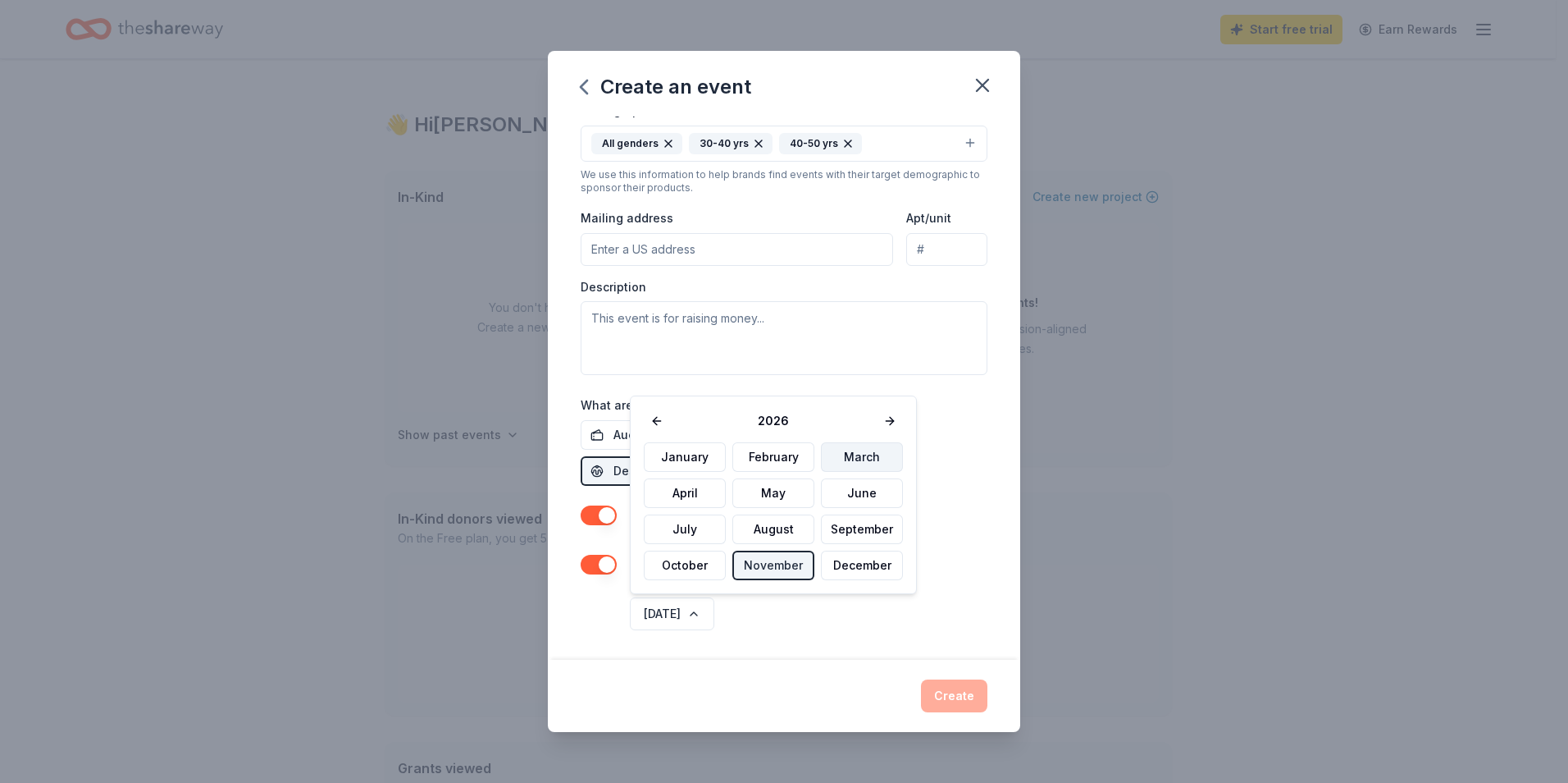
click at [856, 459] on button "March" at bounding box center [862, 457] width 82 height 29
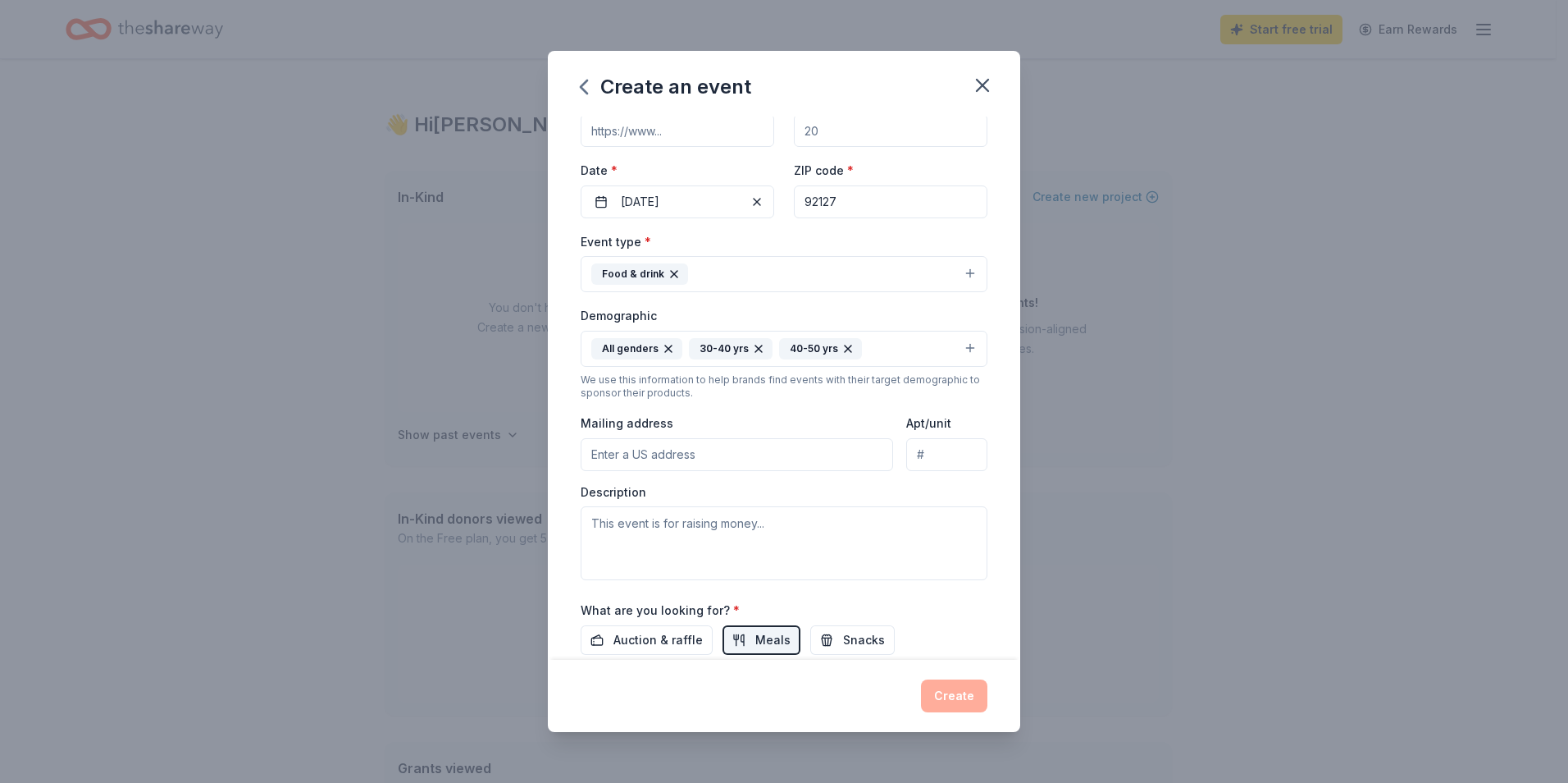
scroll to position [58, 0]
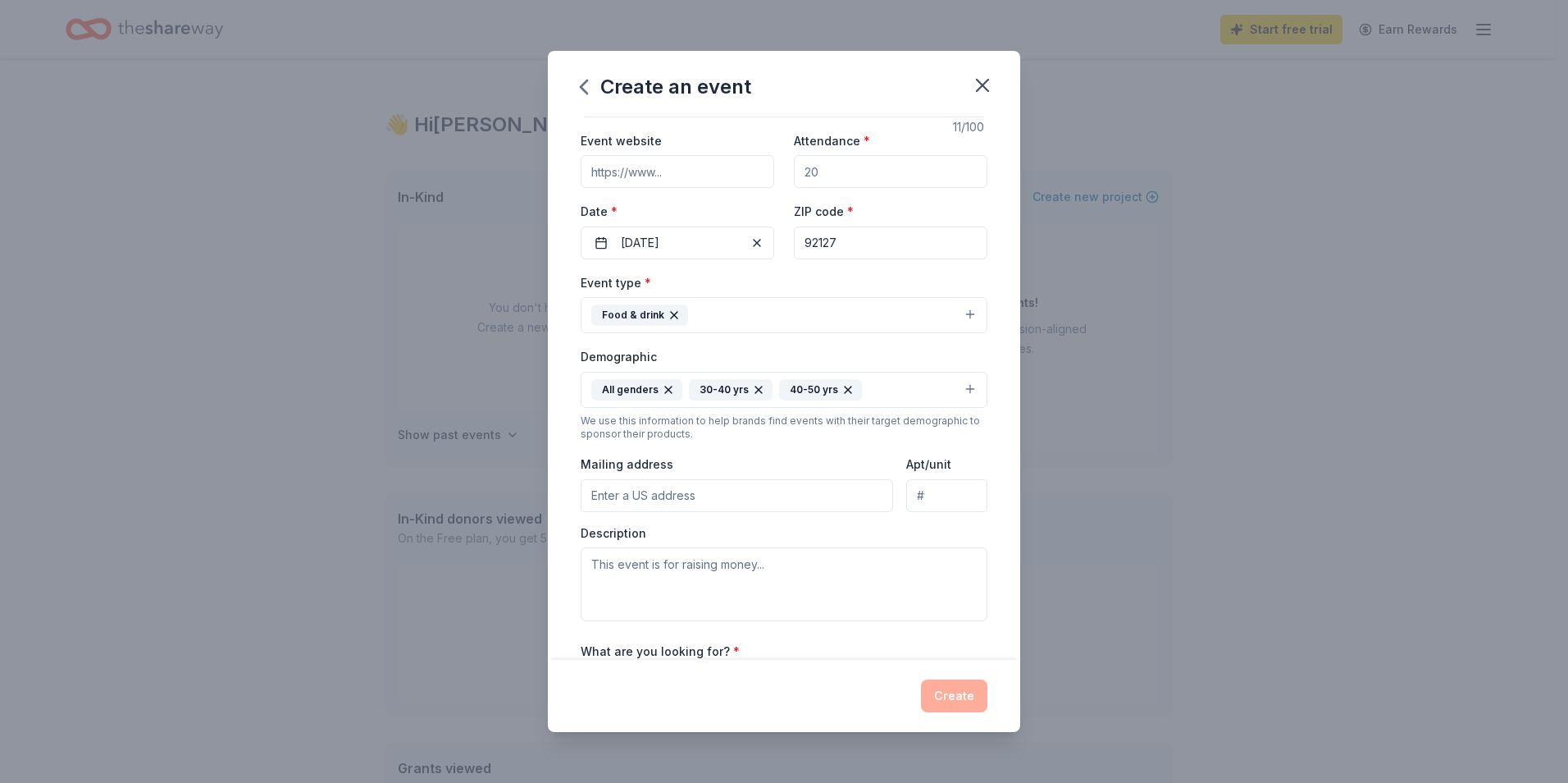
click at [685, 487] on input "Mailing address" at bounding box center [737, 496] width 312 height 33
click at [751, 243] on span "button" at bounding box center [757, 243] width 20 height 20
click at [603, 245] on button "Pick a date" at bounding box center [678, 243] width 194 height 33
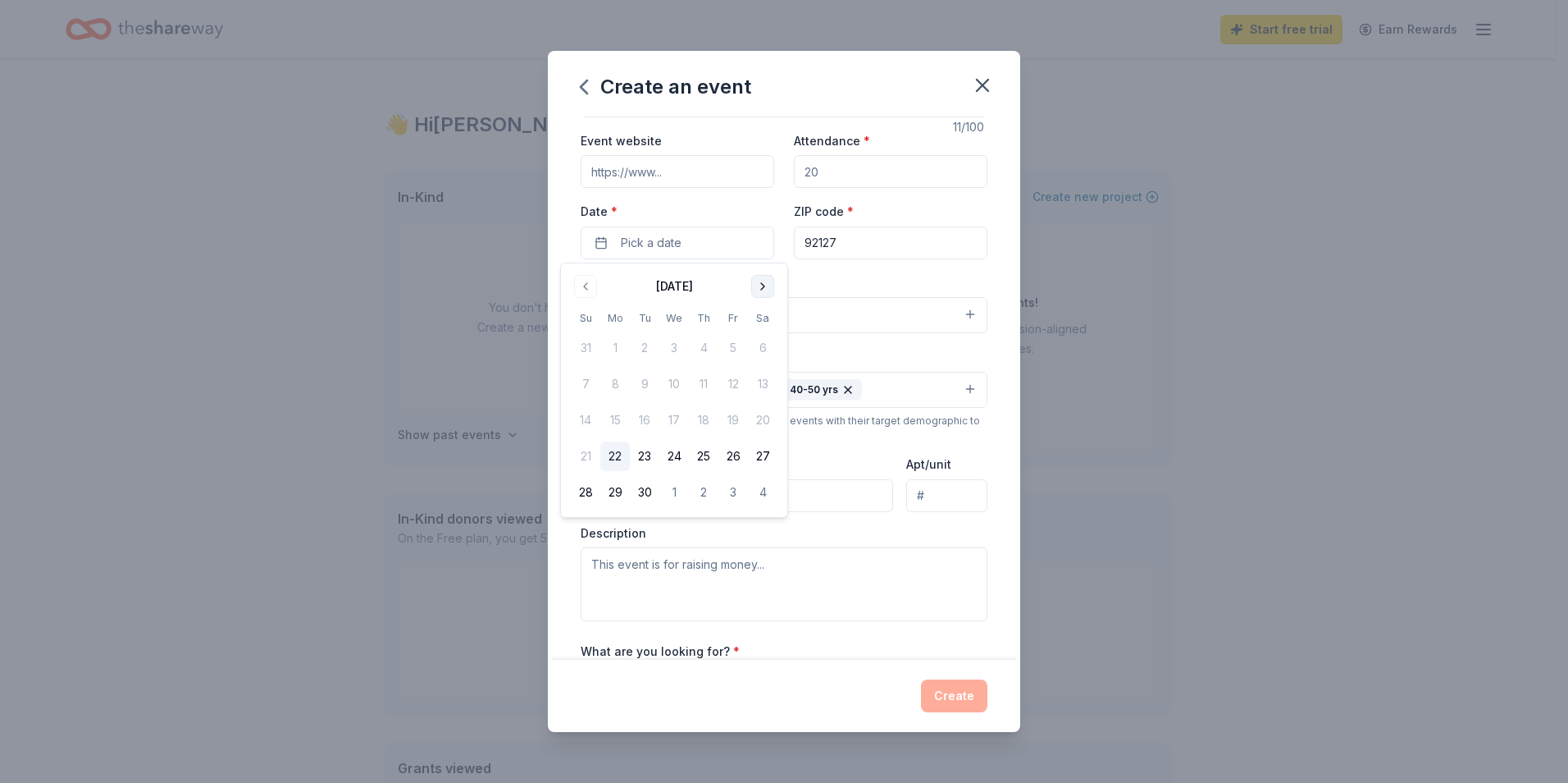
click at [767, 287] on button "Go to next month" at bounding box center [762, 286] width 22 height 23
click at [767, 288] on button "Go to next month" at bounding box center [762, 286] width 22 height 23
click at [767, 289] on button "Go to next month" at bounding box center [762, 286] width 22 height 23
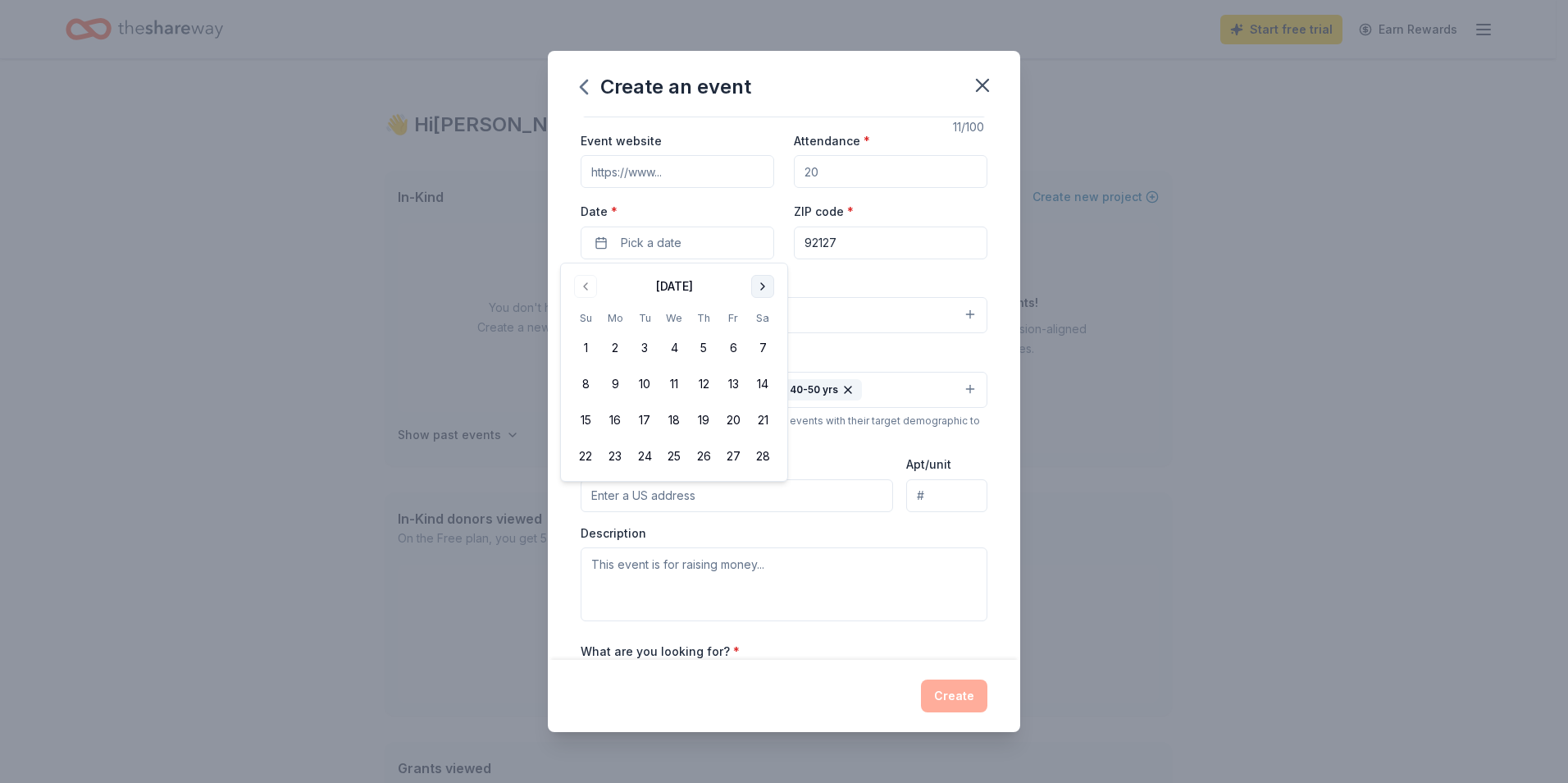
click at [767, 289] on button "Go to next month" at bounding box center [762, 286] width 22 height 23
click at [648, 456] on button "24" at bounding box center [645, 456] width 29 height 29
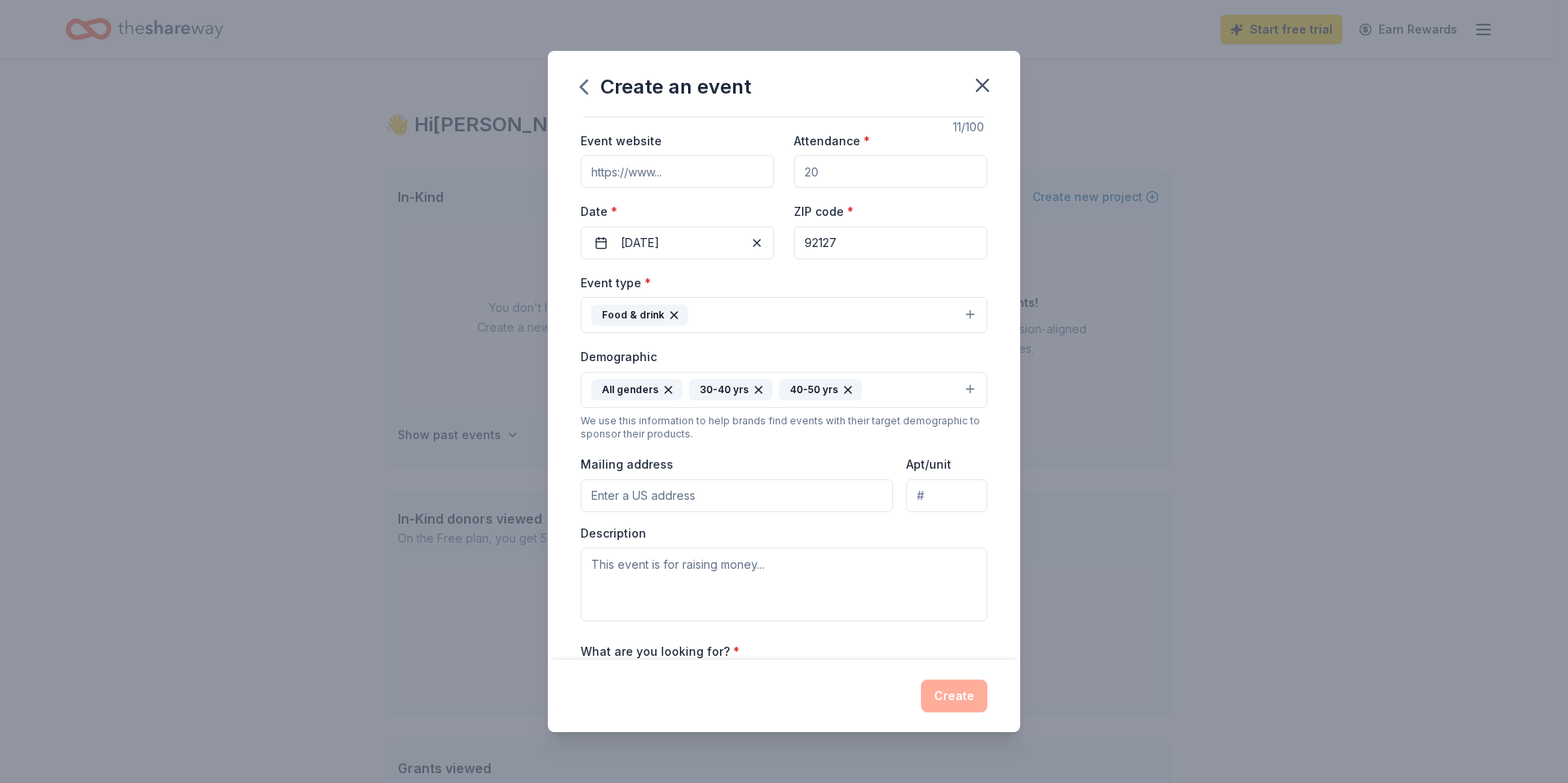
click at [633, 492] on input "Mailing address" at bounding box center [737, 496] width 312 height 33
type input "[STREET_ADDRESS][PERSON_NAME]"
click at [678, 541] on body "Start free trial Earn Rewards 👋 Hi [PERSON_NAME] In-Kind Create new event You d…" at bounding box center [778, 392] width 1556 height 783
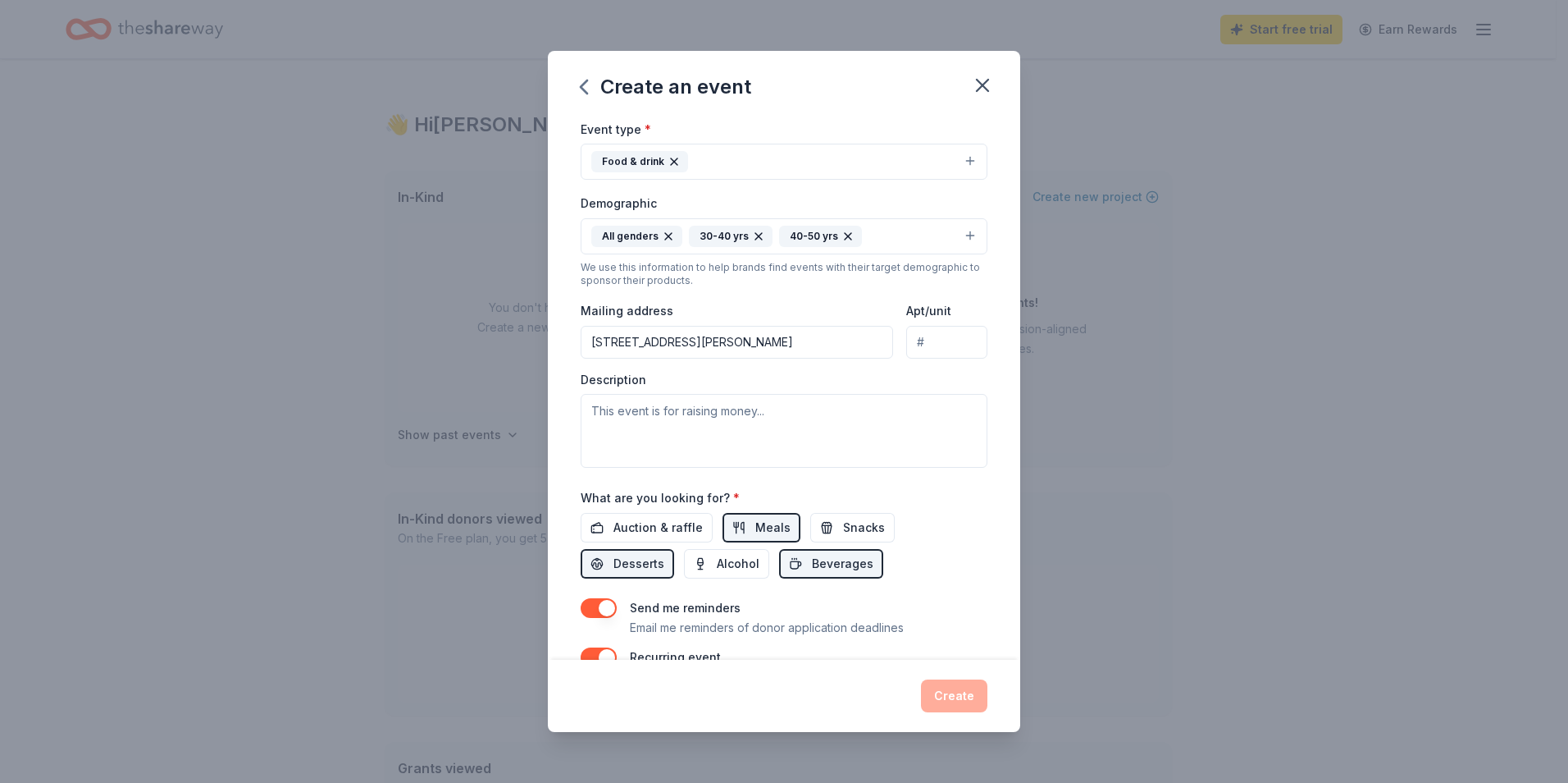
scroll to position [221, 0]
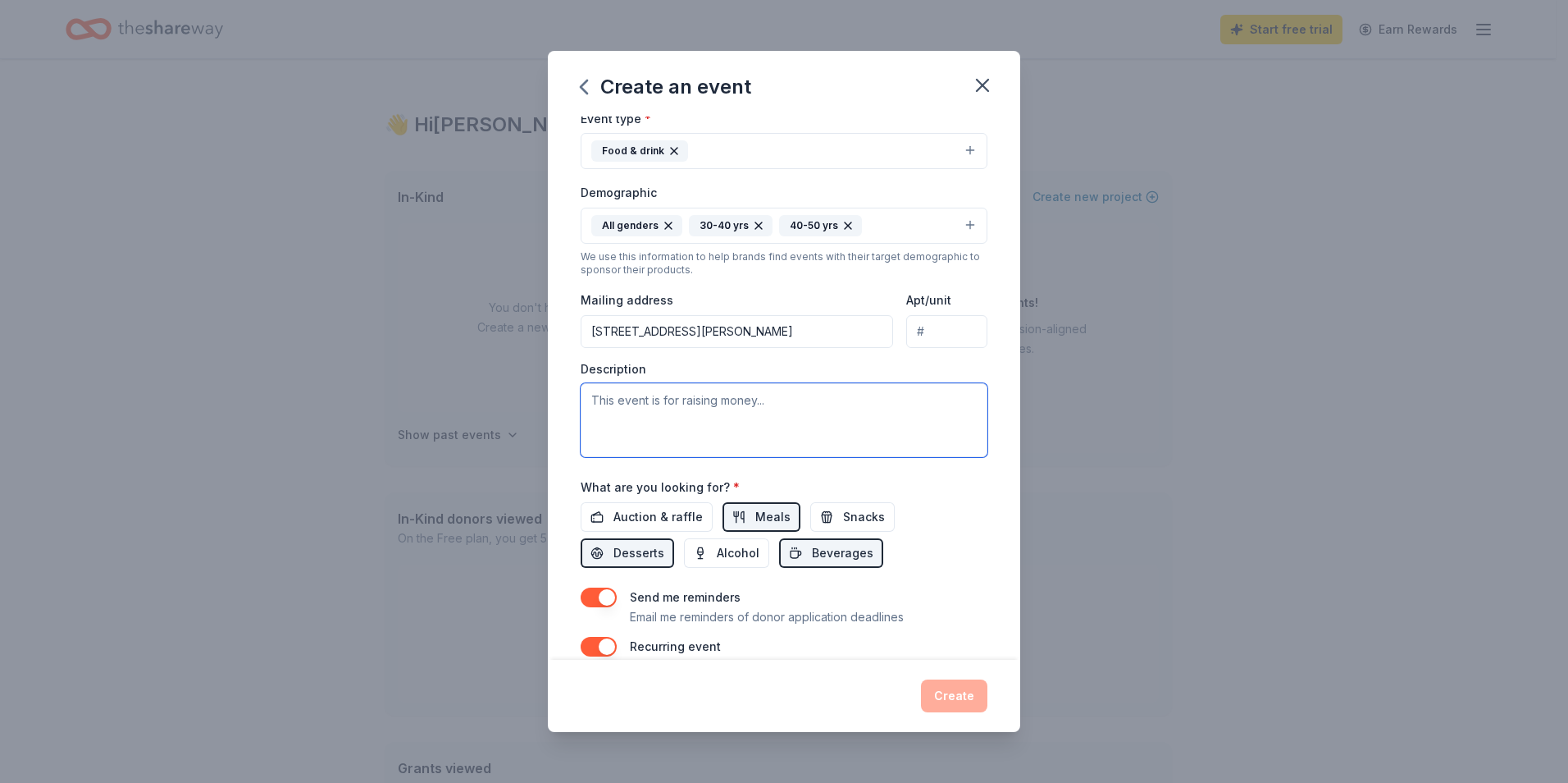
click at [715, 437] on textarea at bounding box center [784, 420] width 407 height 73
type textarea "v"
click at [895, 420] on textarea "Give Veterans in our Professional law enforcement community the opportunity to …" at bounding box center [784, 420] width 407 height 73
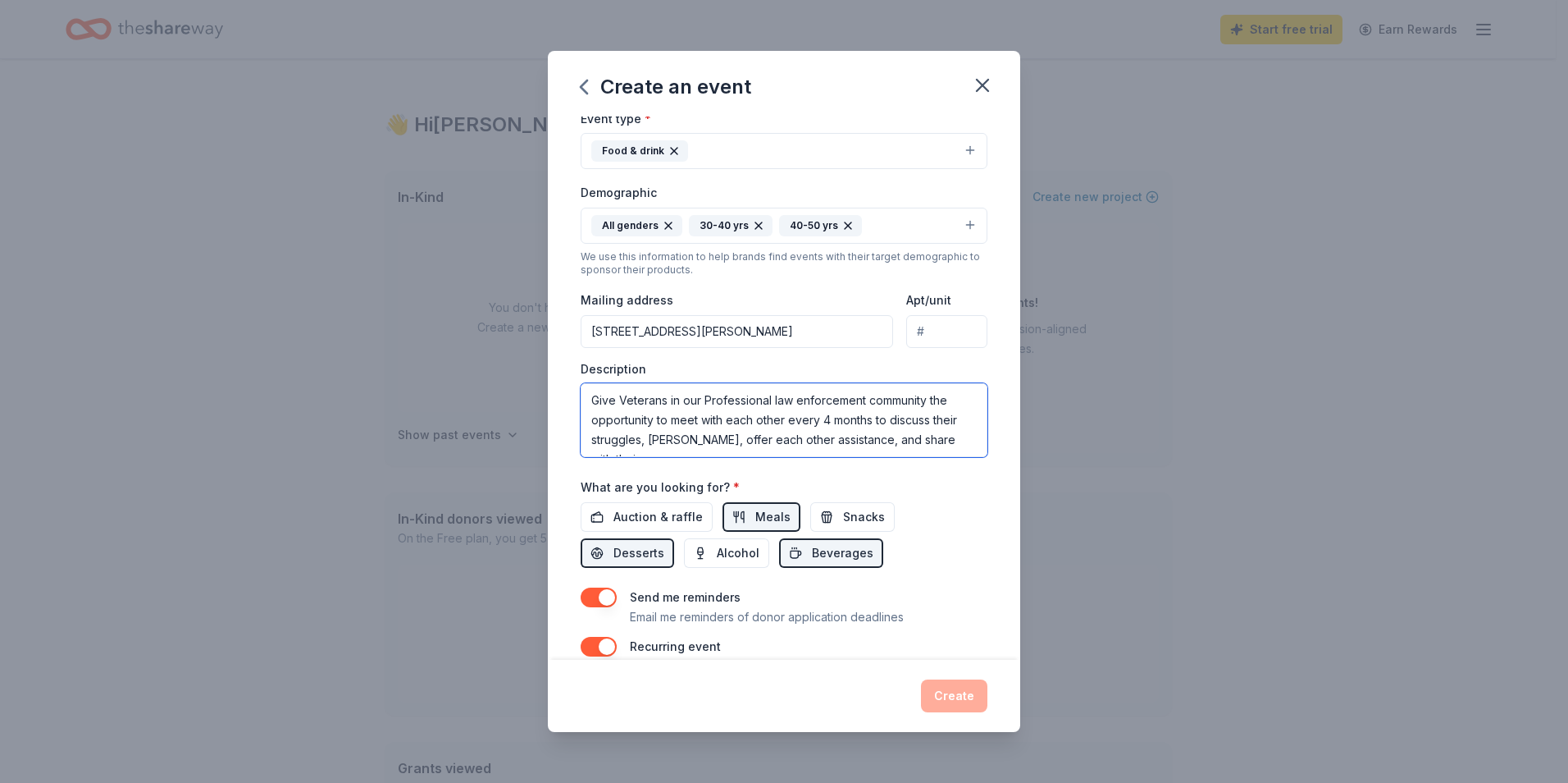
scroll to position [11, 0]
type textarea "Give Veterans in our Professional law enforcement community the opportunity to …"
